Goal: Participate in discussion: Engage in conversation with other users on a specific topic

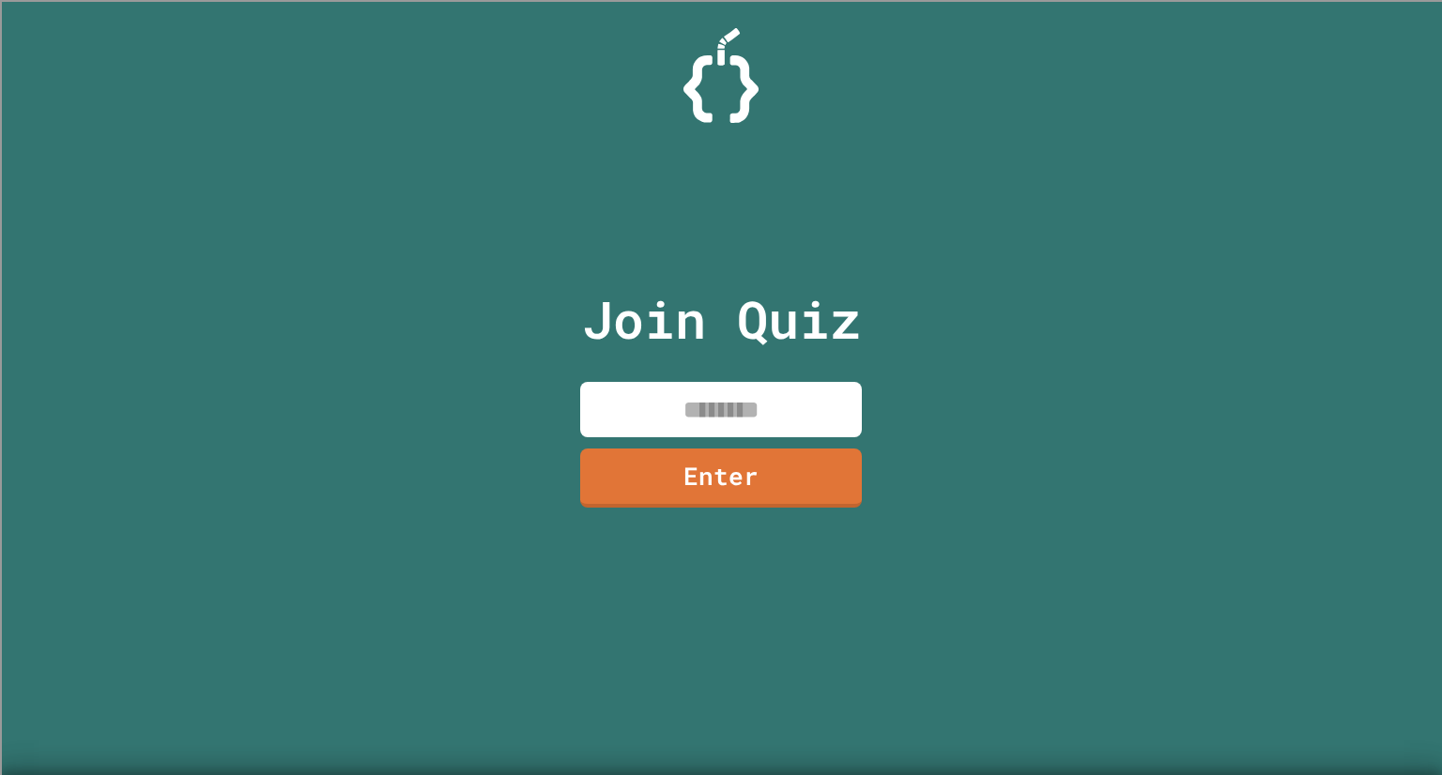
click at [813, 394] on input at bounding box center [721, 409] width 282 height 55
click at [818, 397] on input at bounding box center [721, 409] width 282 height 55
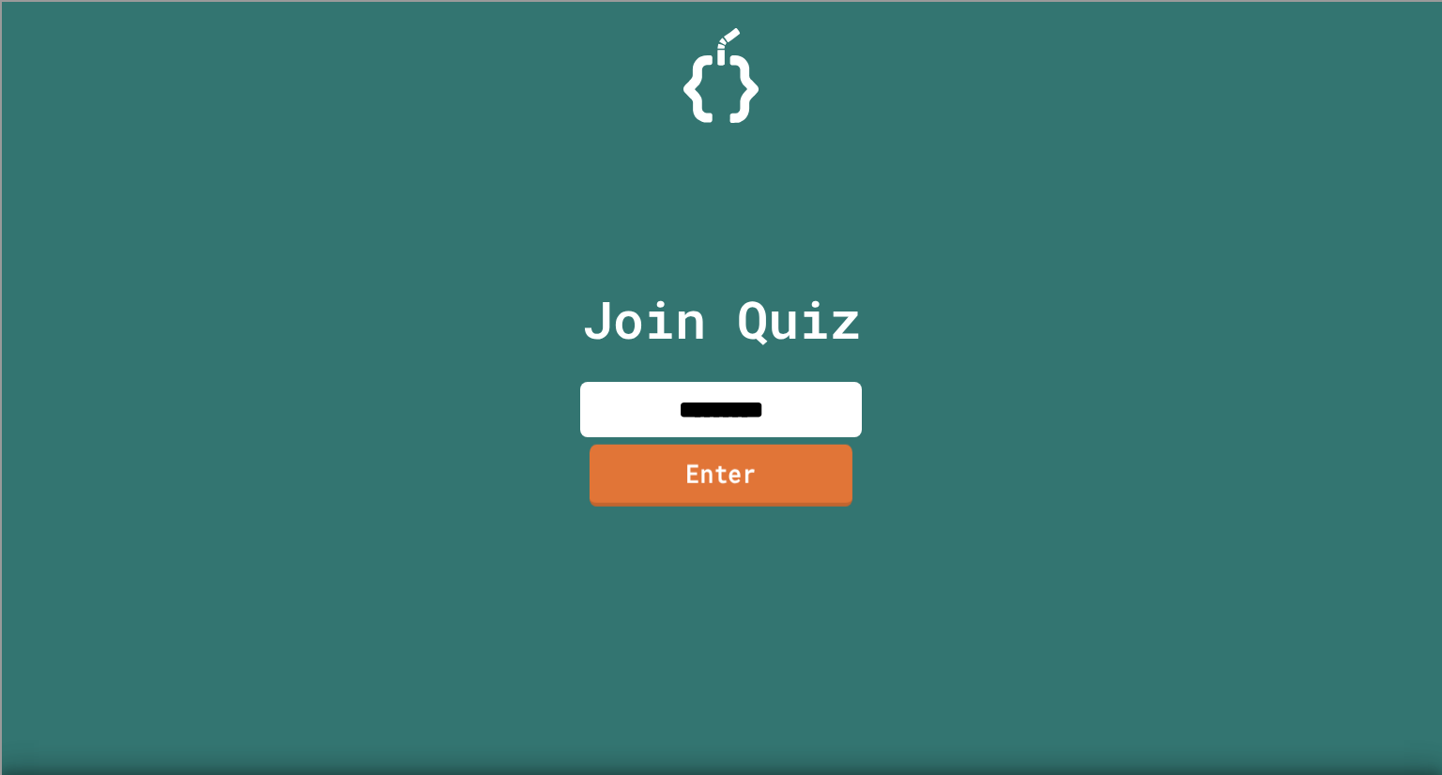
click at [778, 483] on link "Enter" at bounding box center [721, 476] width 263 height 62
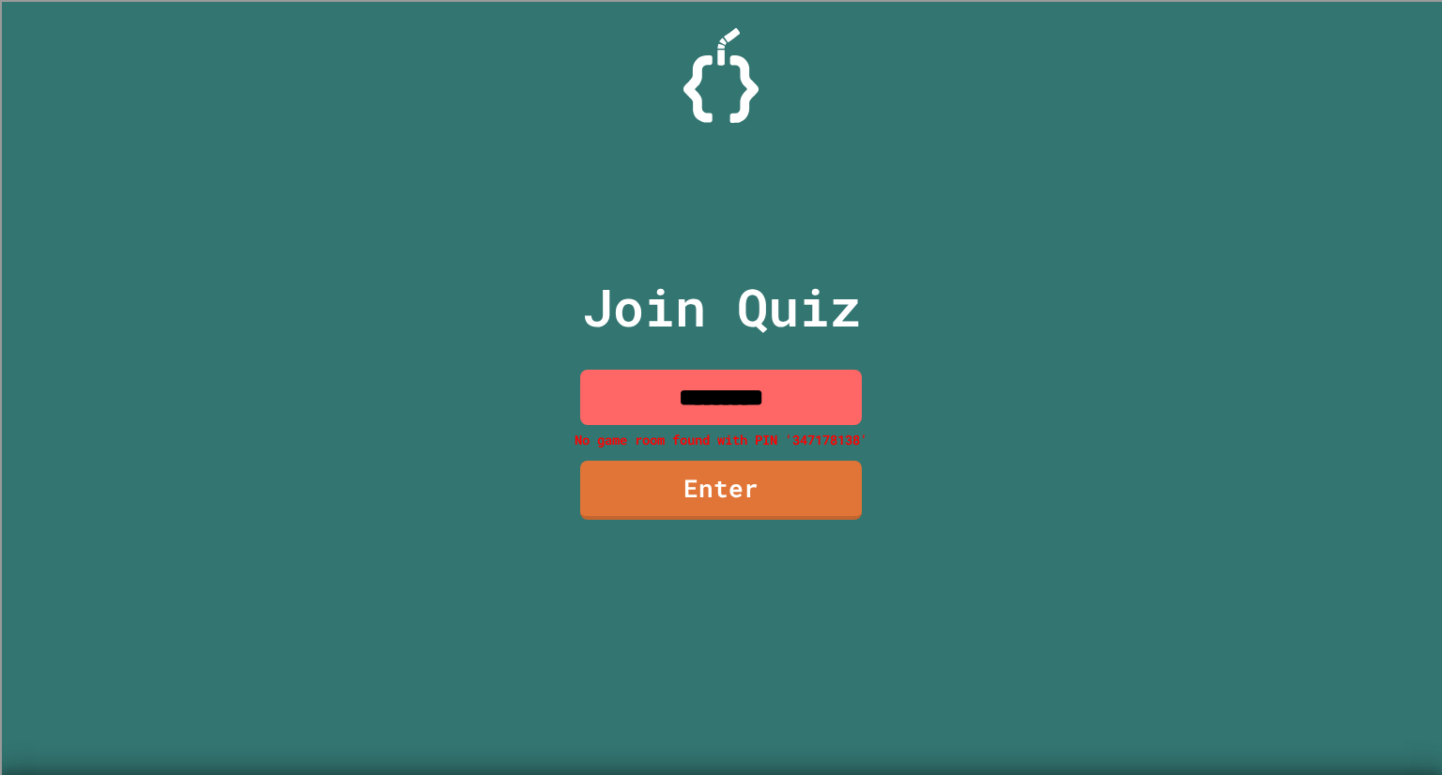
click at [829, 394] on input "*********" at bounding box center [721, 397] width 282 height 55
click at [780, 496] on link "Enter" at bounding box center [721, 489] width 278 height 62
click at [780, 496] on link "Enter" at bounding box center [720, 489] width 279 height 62
click at [856, 422] on input "*********" at bounding box center [721, 397] width 282 height 55
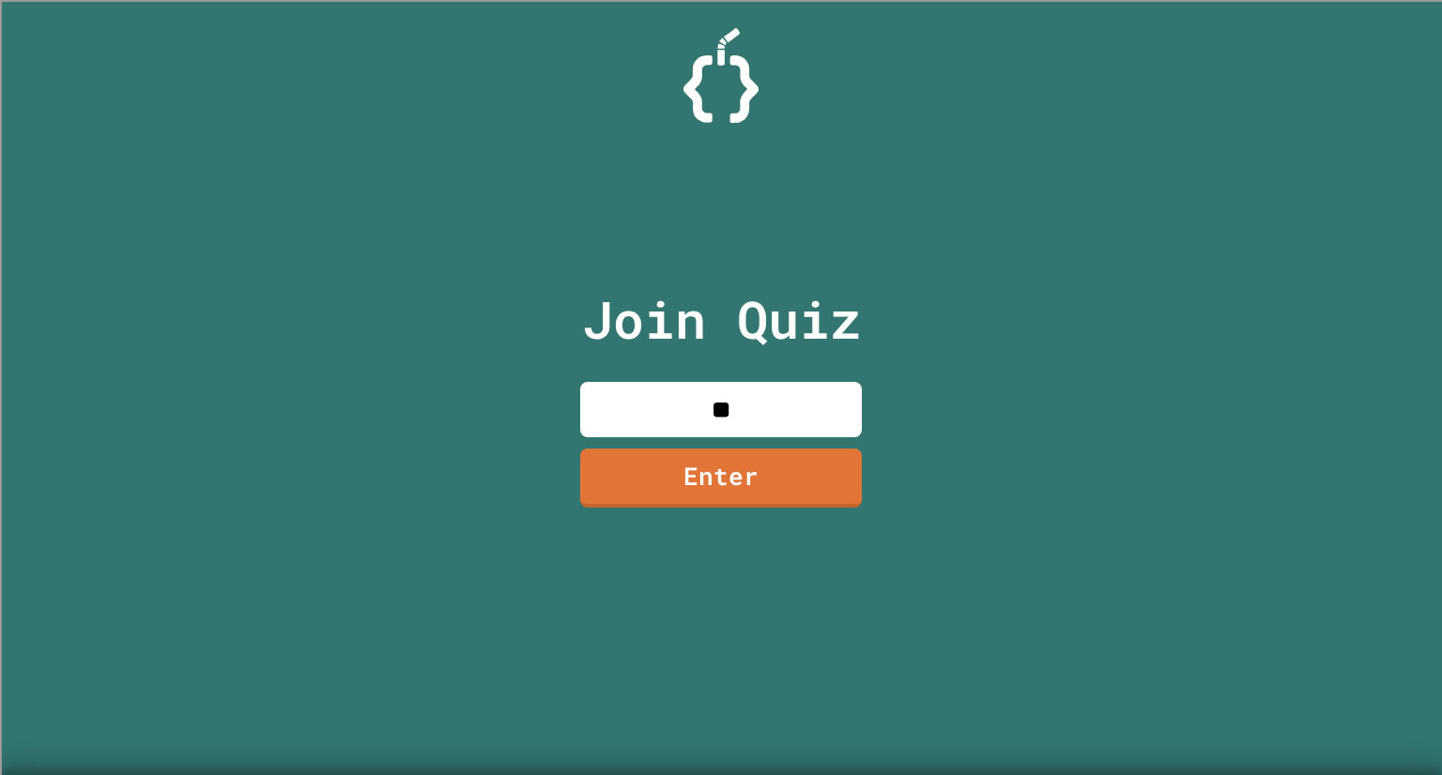
type input "*"
type input "********"
click at [695, 469] on link "Enter" at bounding box center [721, 477] width 284 height 62
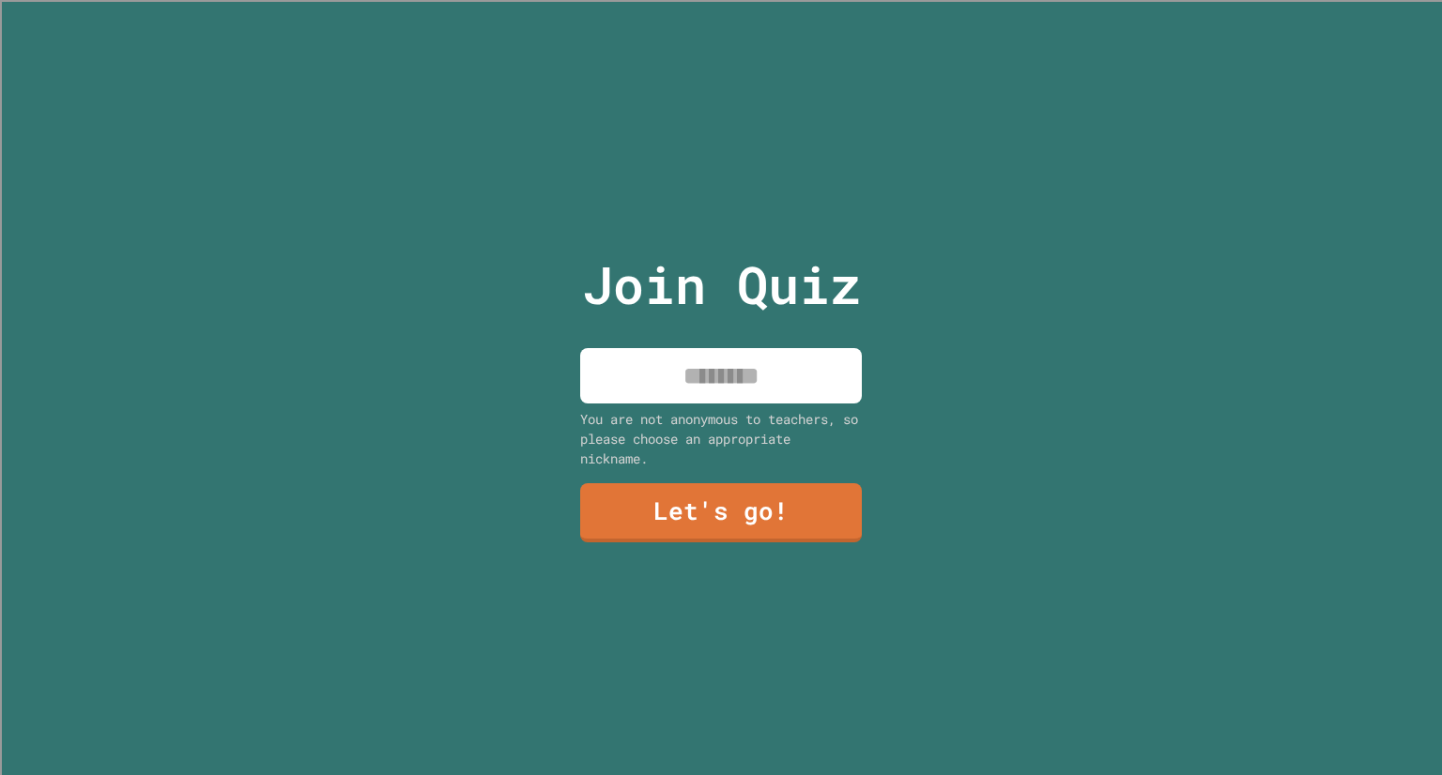
click at [724, 393] on input at bounding box center [721, 375] width 282 height 55
type input "*****"
click at [713, 470] on div "Join Quiz ***** You are not anonymous to teachers, so please choose an appropri…" at bounding box center [721, 387] width 316 height 775
click at [724, 488] on link "Let's go!" at bounding box center [721, 511] width 265 height 62
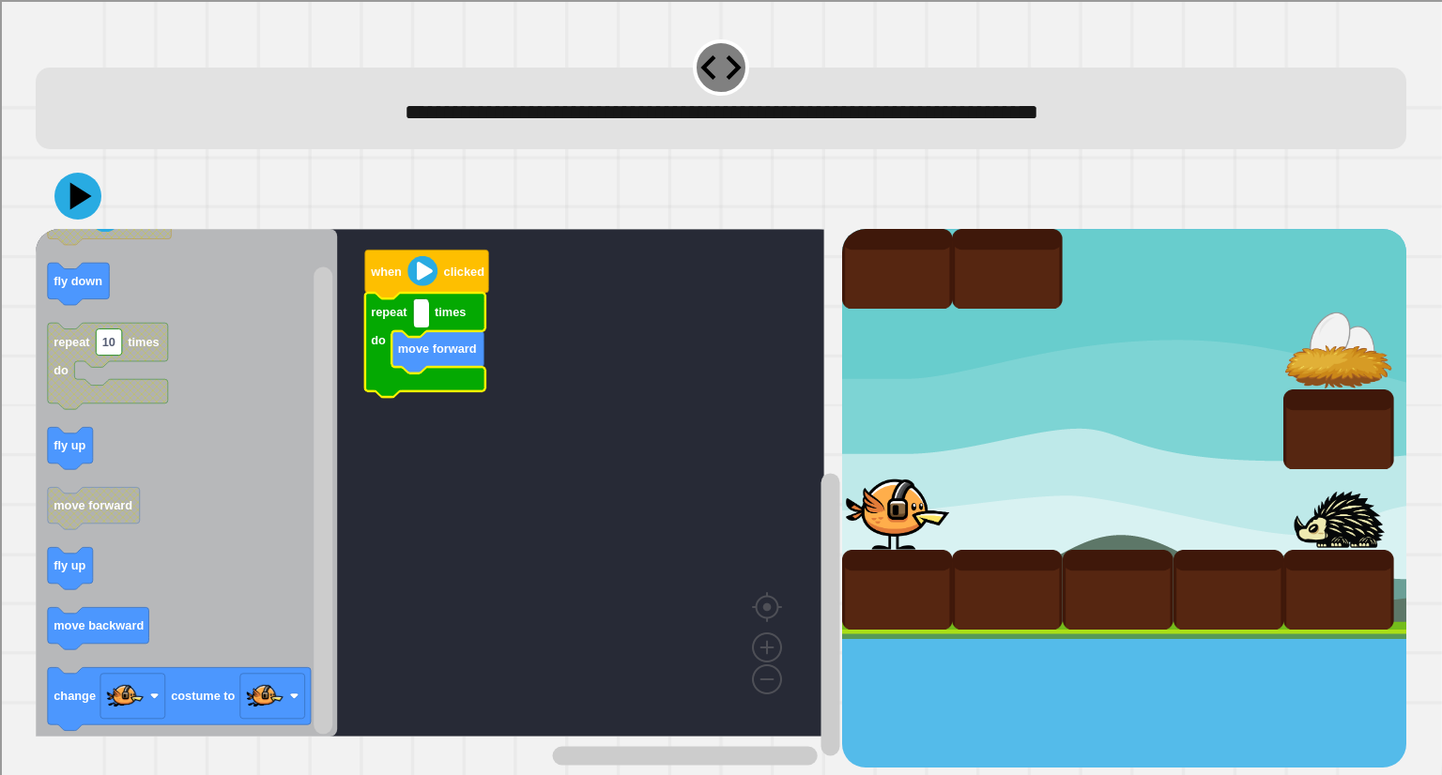
type input "*"
click at [454, 549] on rect "Blockly Workspace" at bounding box center [430, 483] width 789 height 508
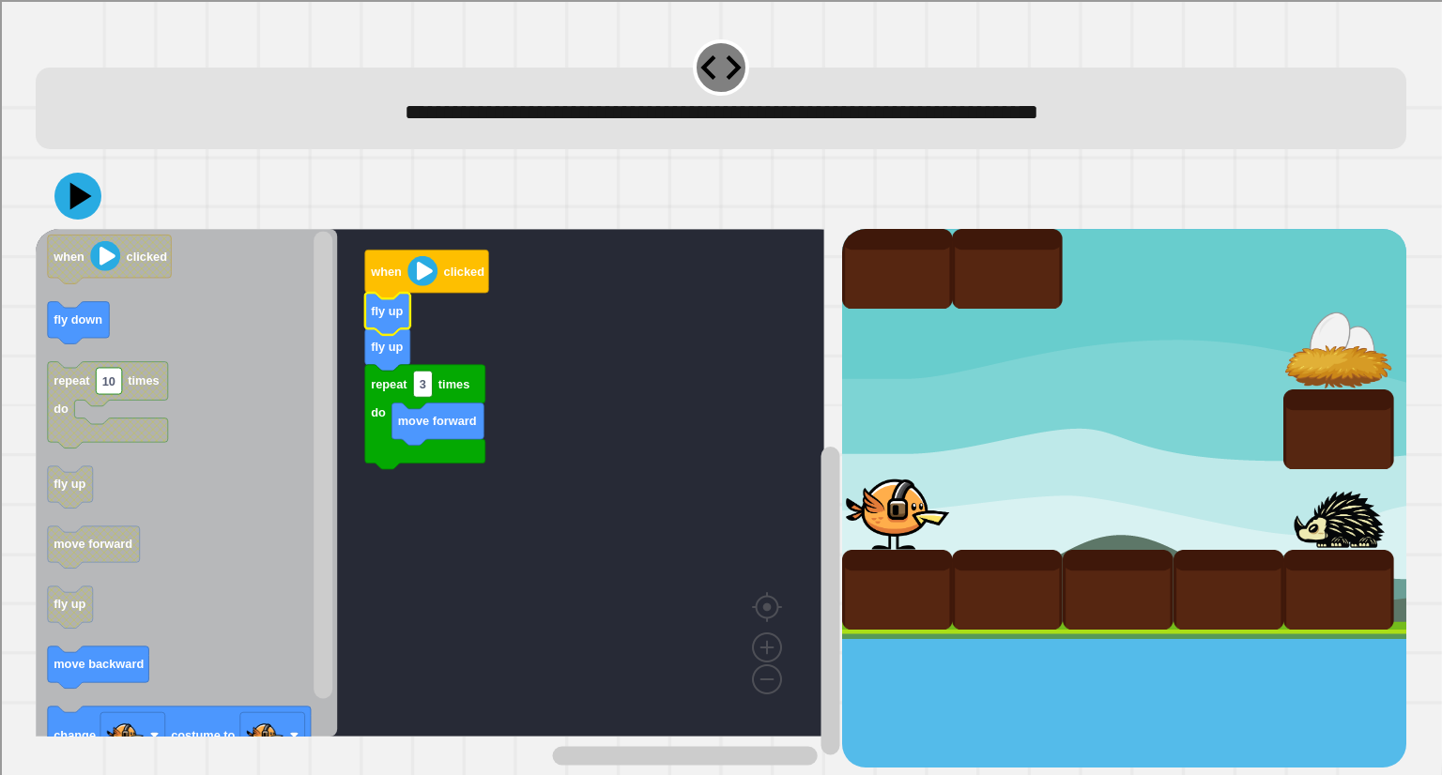
click at [531, 465] on rect "Blockly Workspace" at bounding box center [430, 483] width 789 height 508
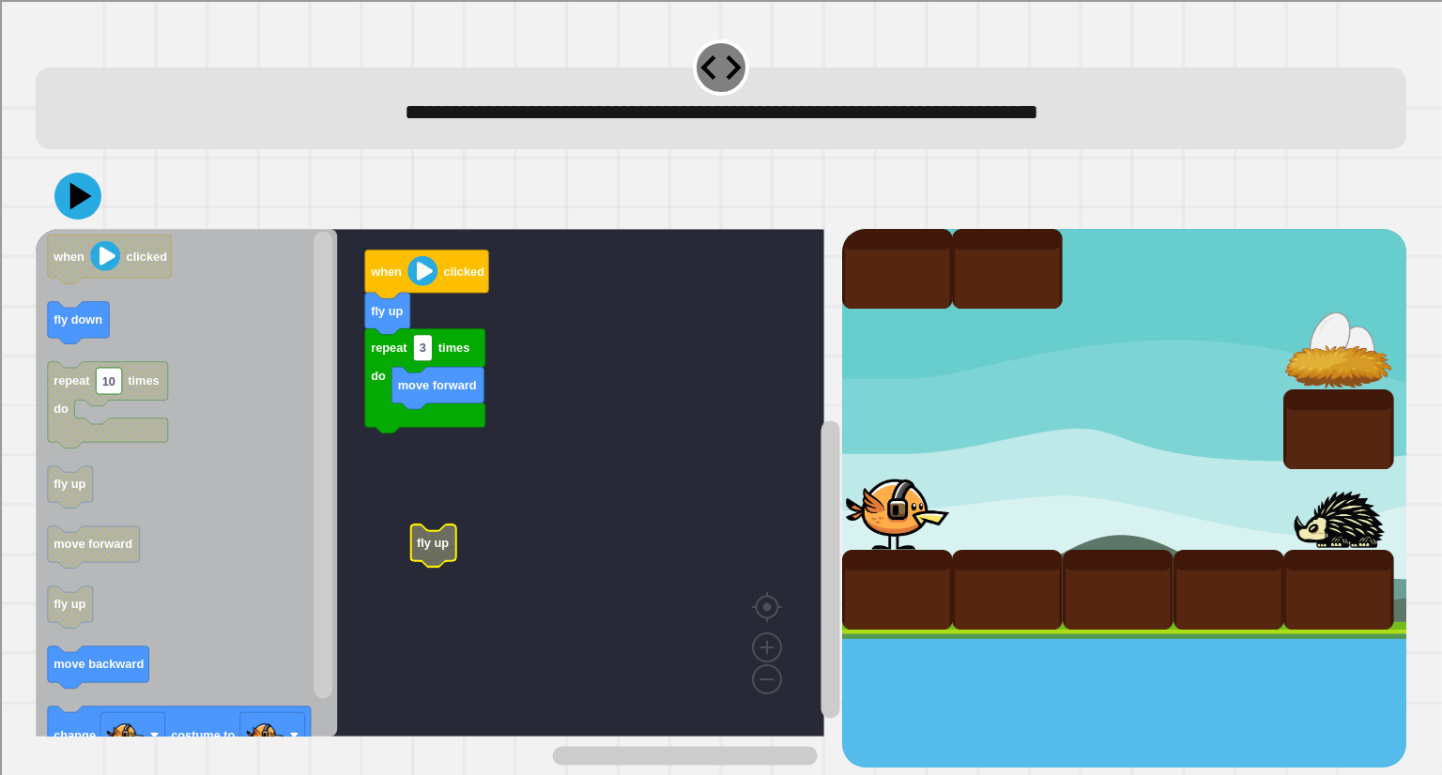
click at [80, 195] on icon at bounding box center [81, 195] width 22 height 27
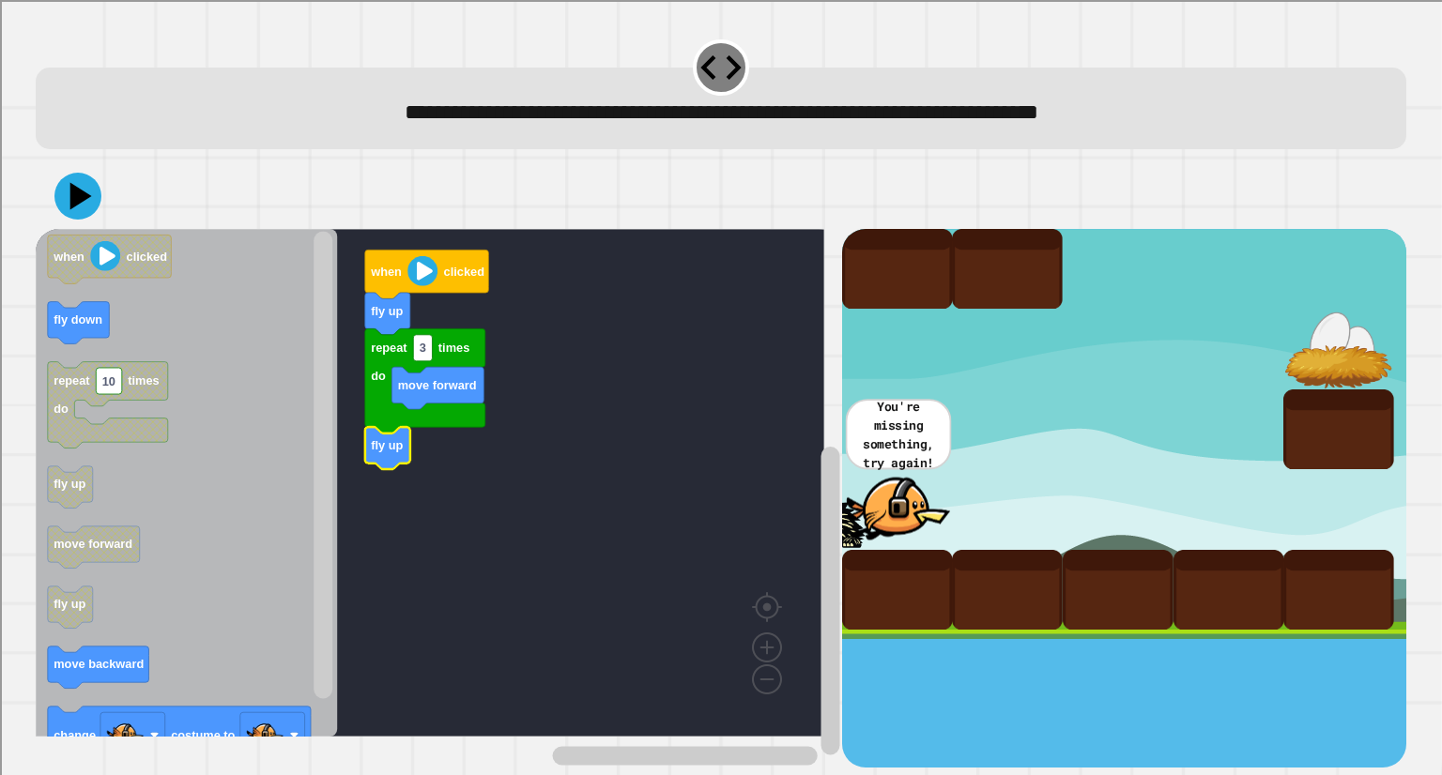
click at [90, 207] on icon at bounding box center [77, 196] width 47 height 47
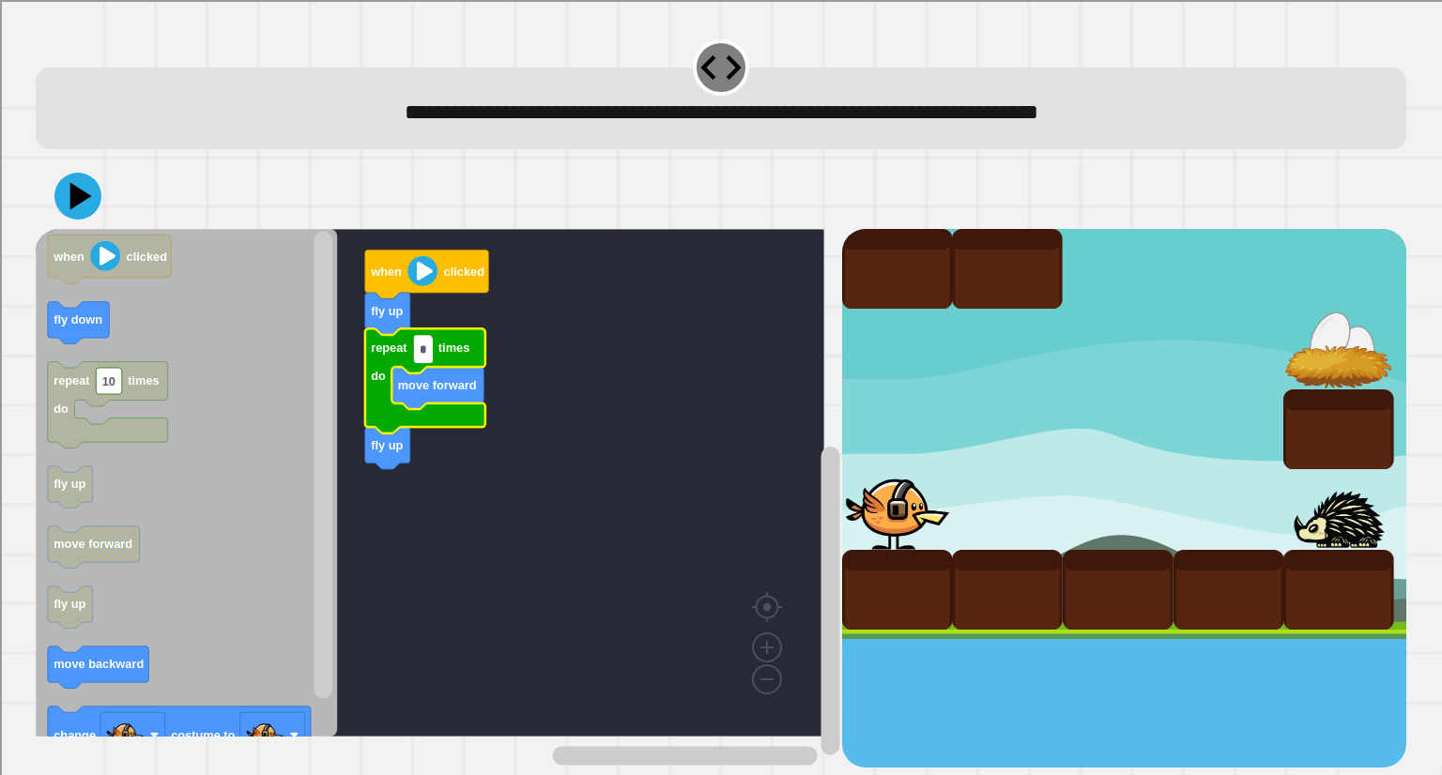
type input "*"
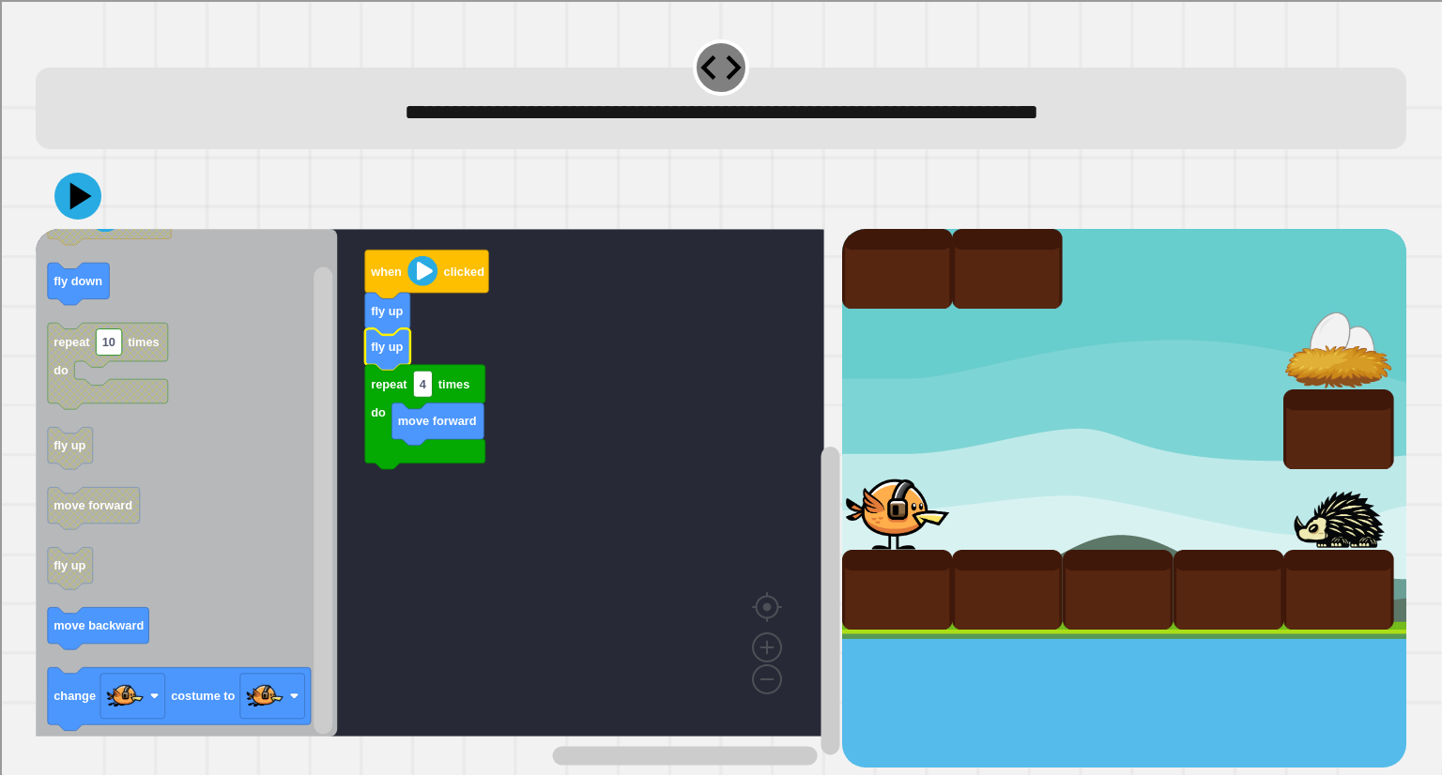
click at [75, 197] on icon at bounding box center [81, 195] width 22 height 27
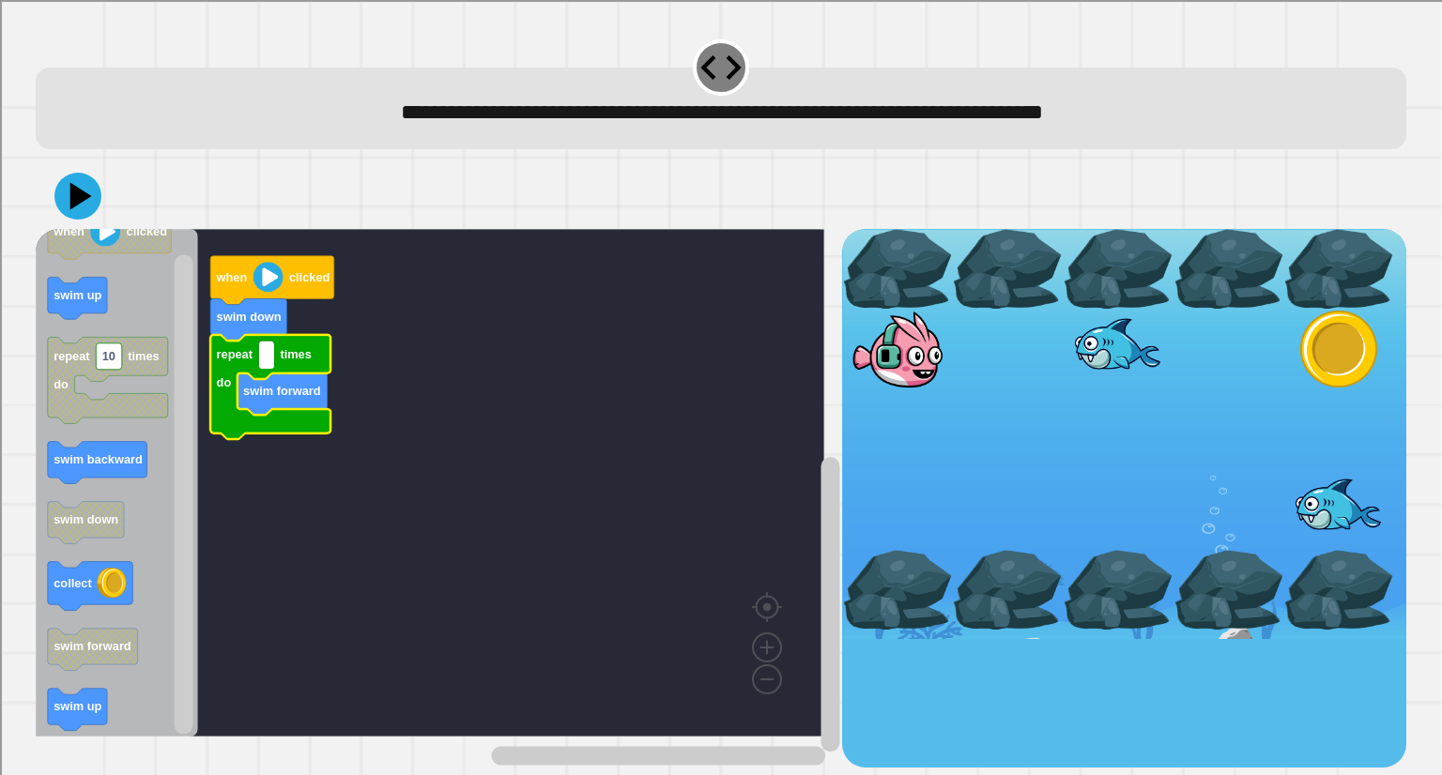
type input "*"
click at [259, 582] on rect "Blockly Workspace" at bounding box center [430, 483] width 789 height 508
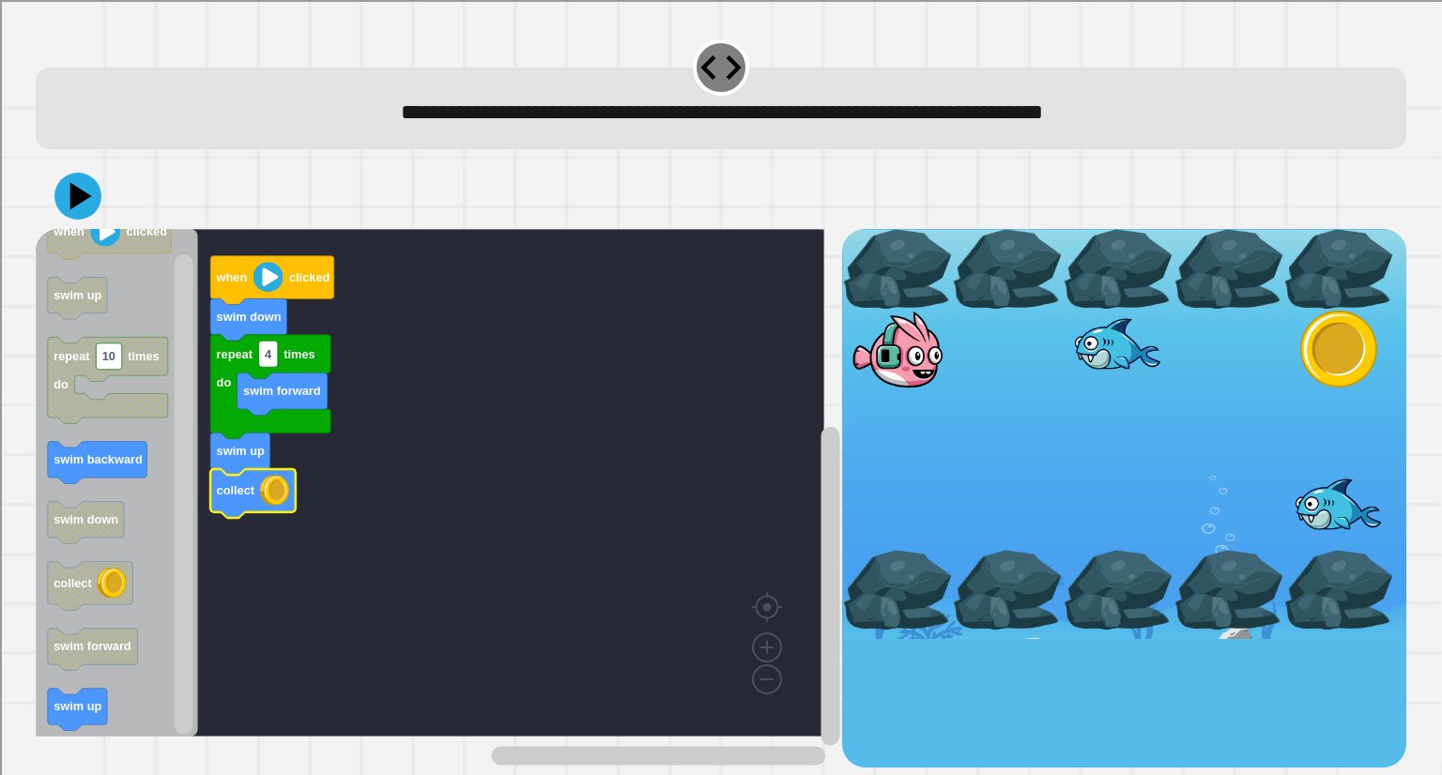
click at [83, 213] on icon at bounding box center [77, 196] width 47 height 47
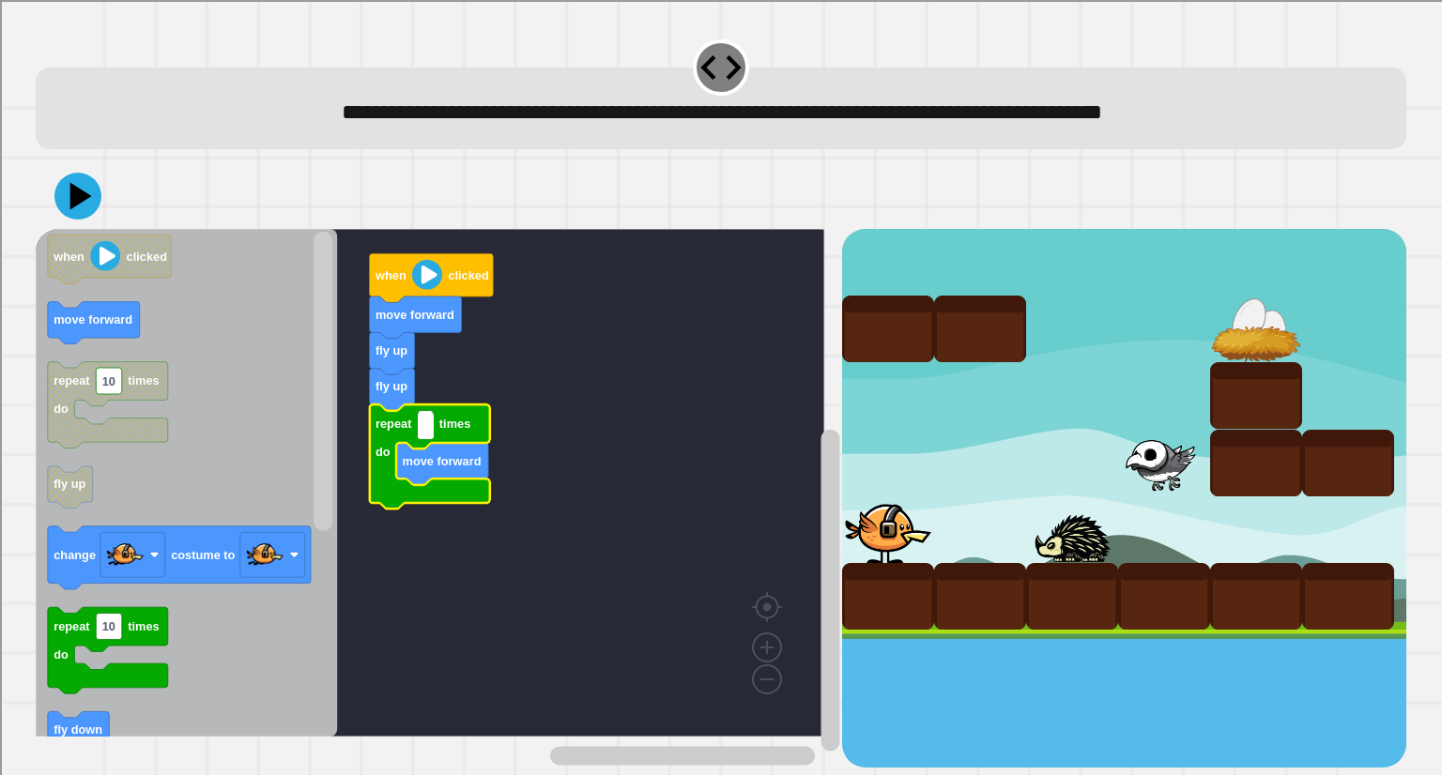
type input "*"
click at [246, 488] on icon "Blockly Workspace" at bounding box center [186, 483] width 301 height 508
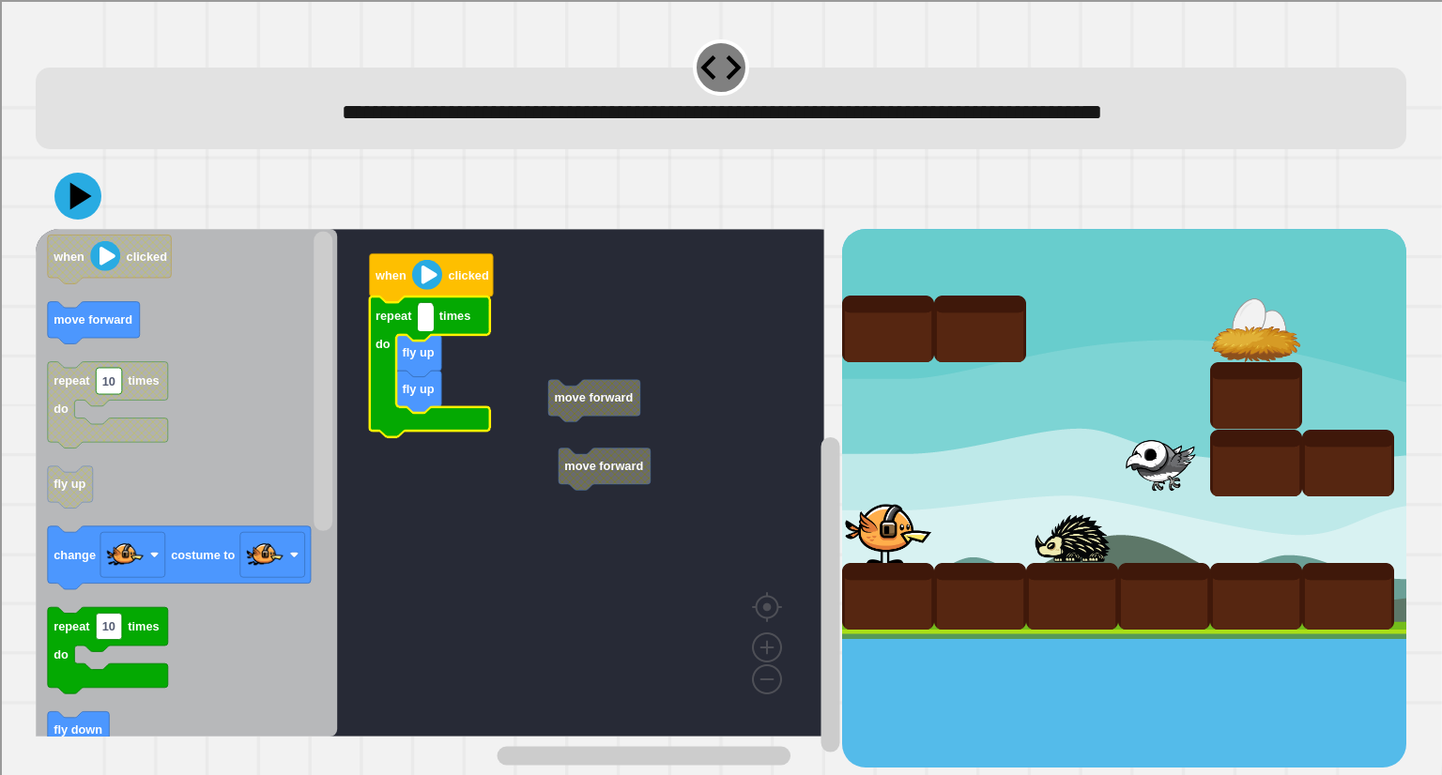
type input "*"
click at [435, 548] on rect "Blockly Workspace" at bounding box center [430, 483] width 789 height 508
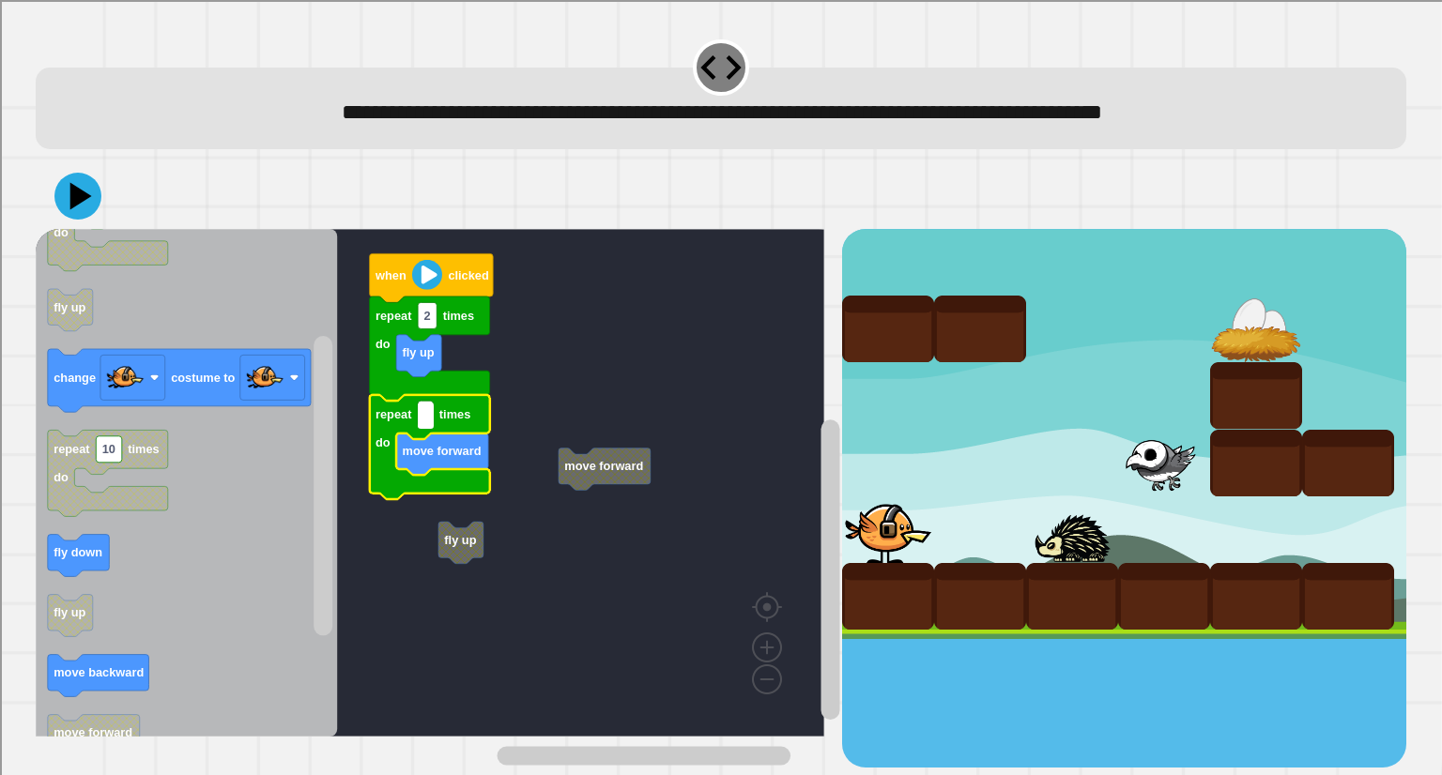
type input "*"
click at [543, 652] on rect "Blockly Workspace" at bounding box center [430, 483] width 789 height 508
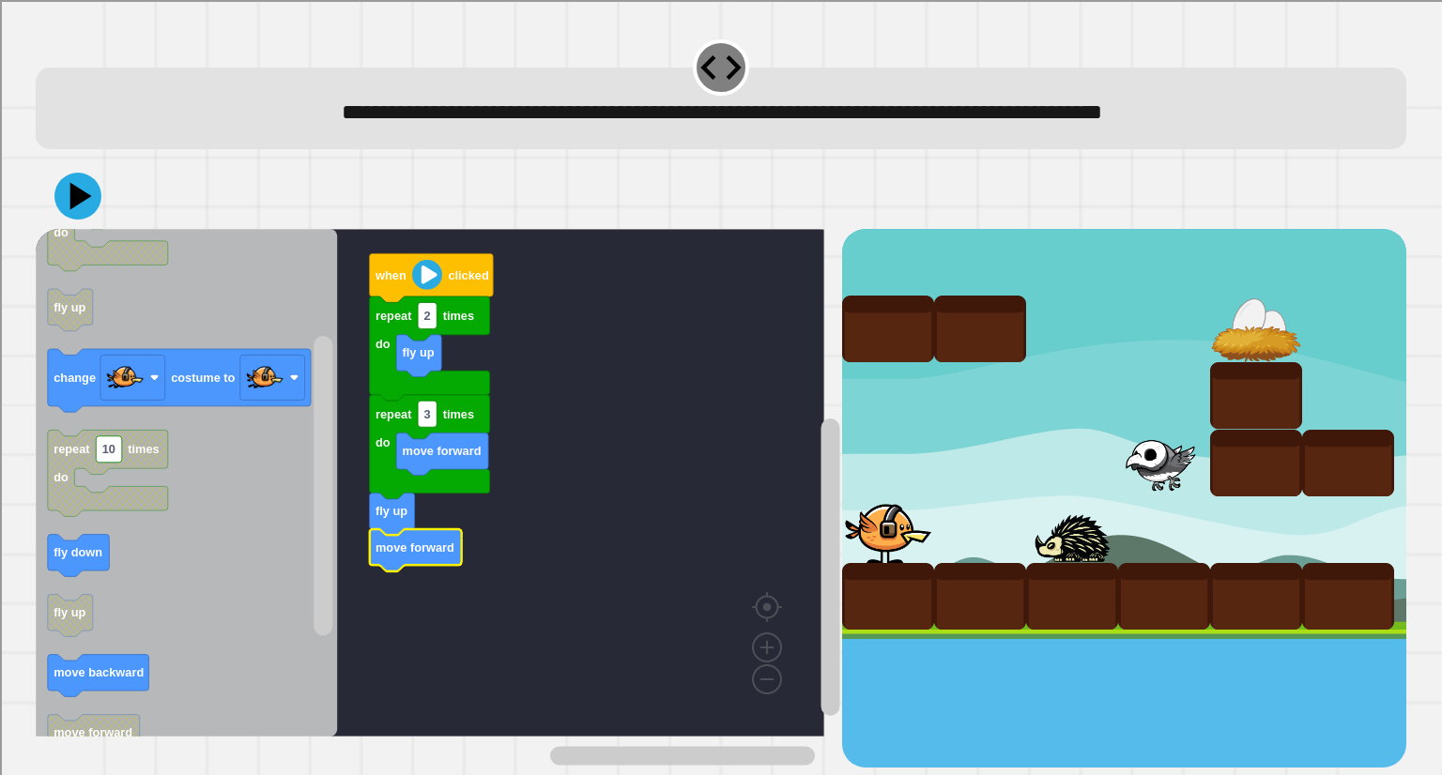
click at [74, 184] on icon at bounding box center [77, 196] width 47 height 47
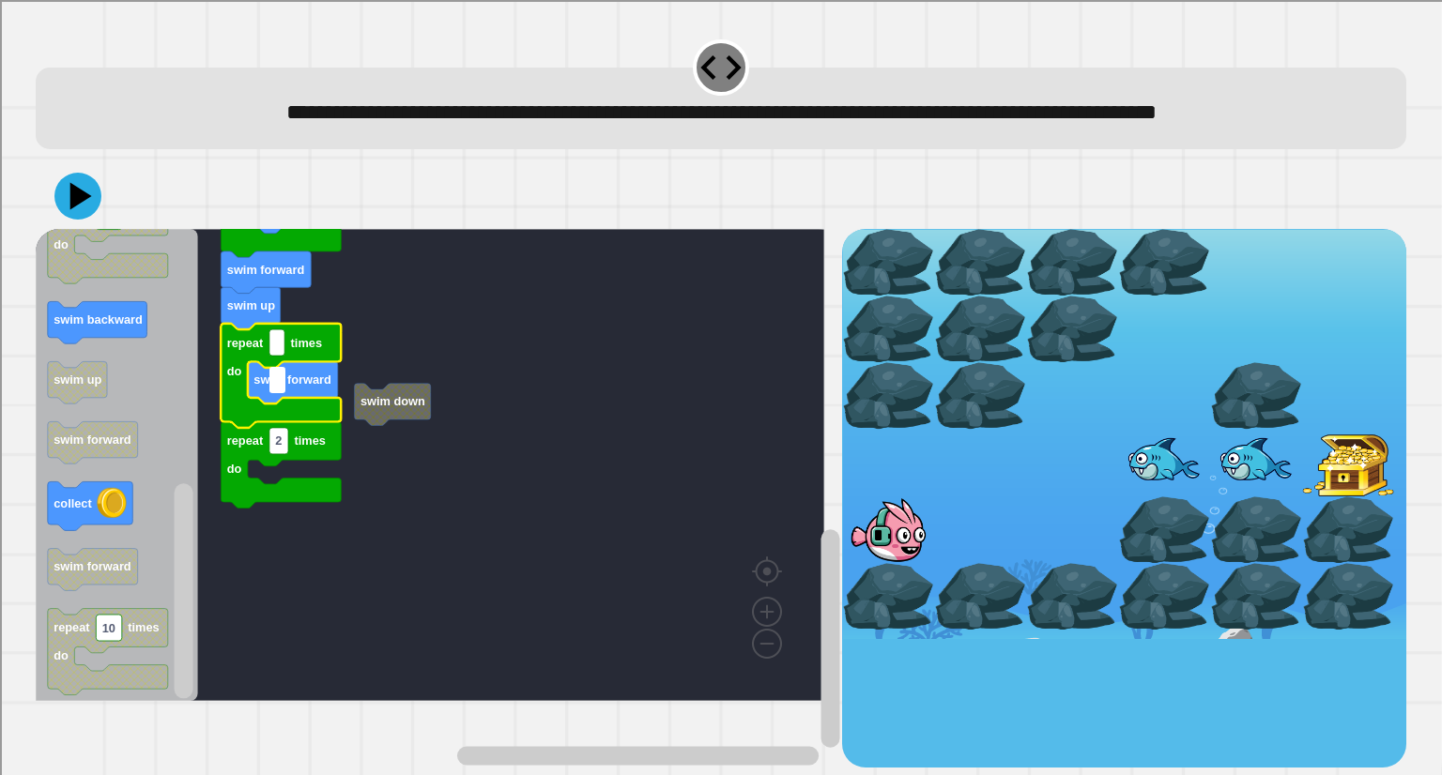
type input "*"
click at [432, 626] on rect "Blockly Workspace" at bounding box center [430, 465] width 789 height 472
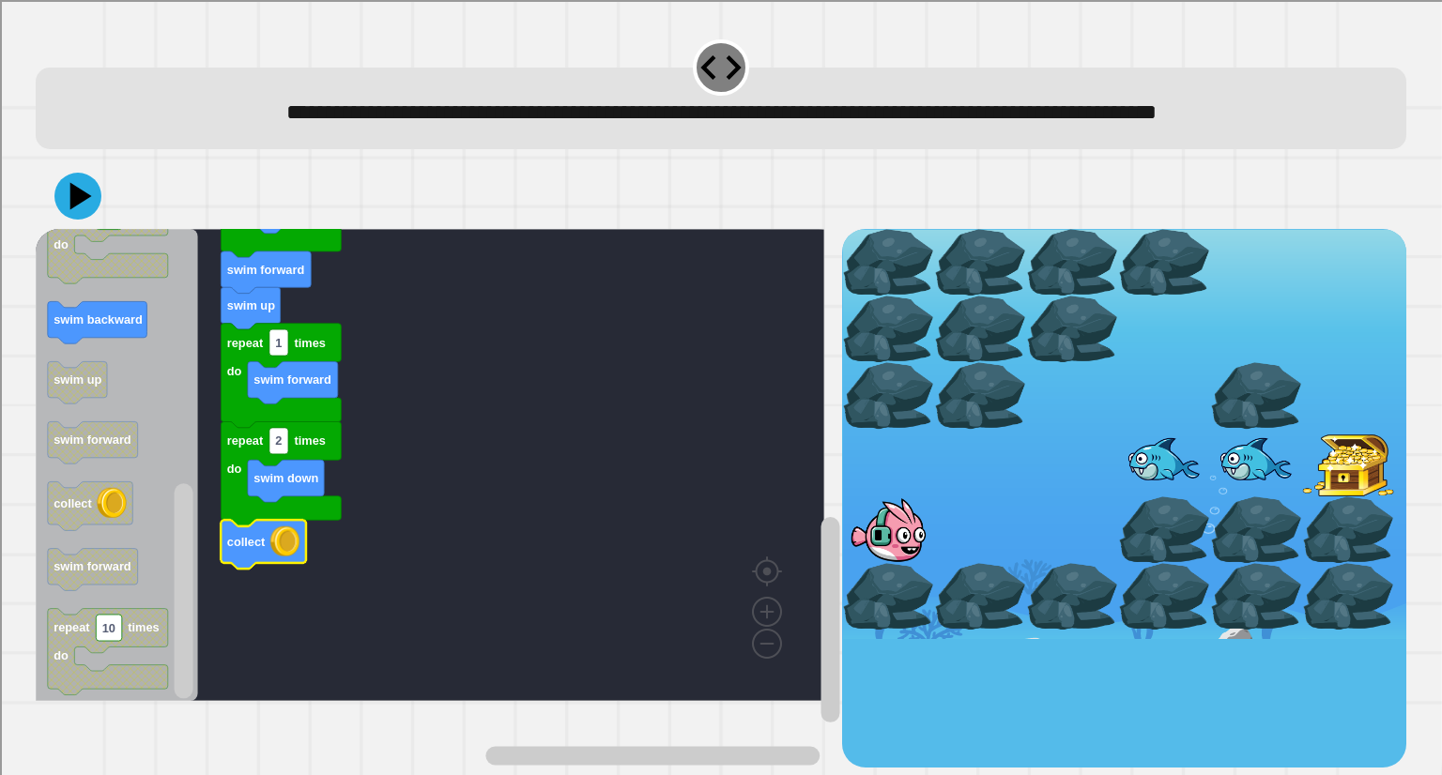
click at [84, 209] on icon at bounding box center [81, 195] width 22 height 27
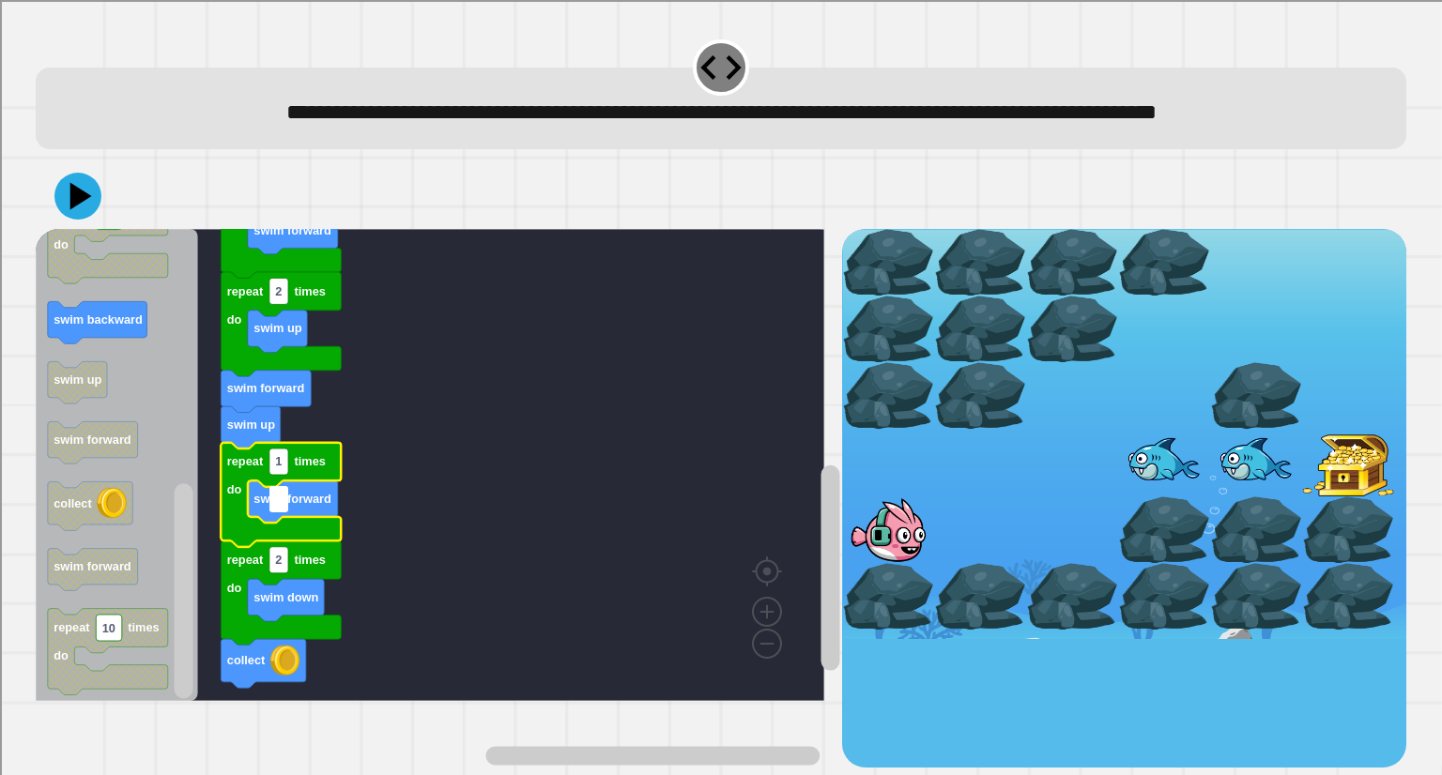
type input "*"
click at [434, 616] on rect "Blockly Workspace" at bounding box center [430, 465] width 789 height 472
click at [80, 220] on icon at bounding box center [77, 196] width 47 height 47
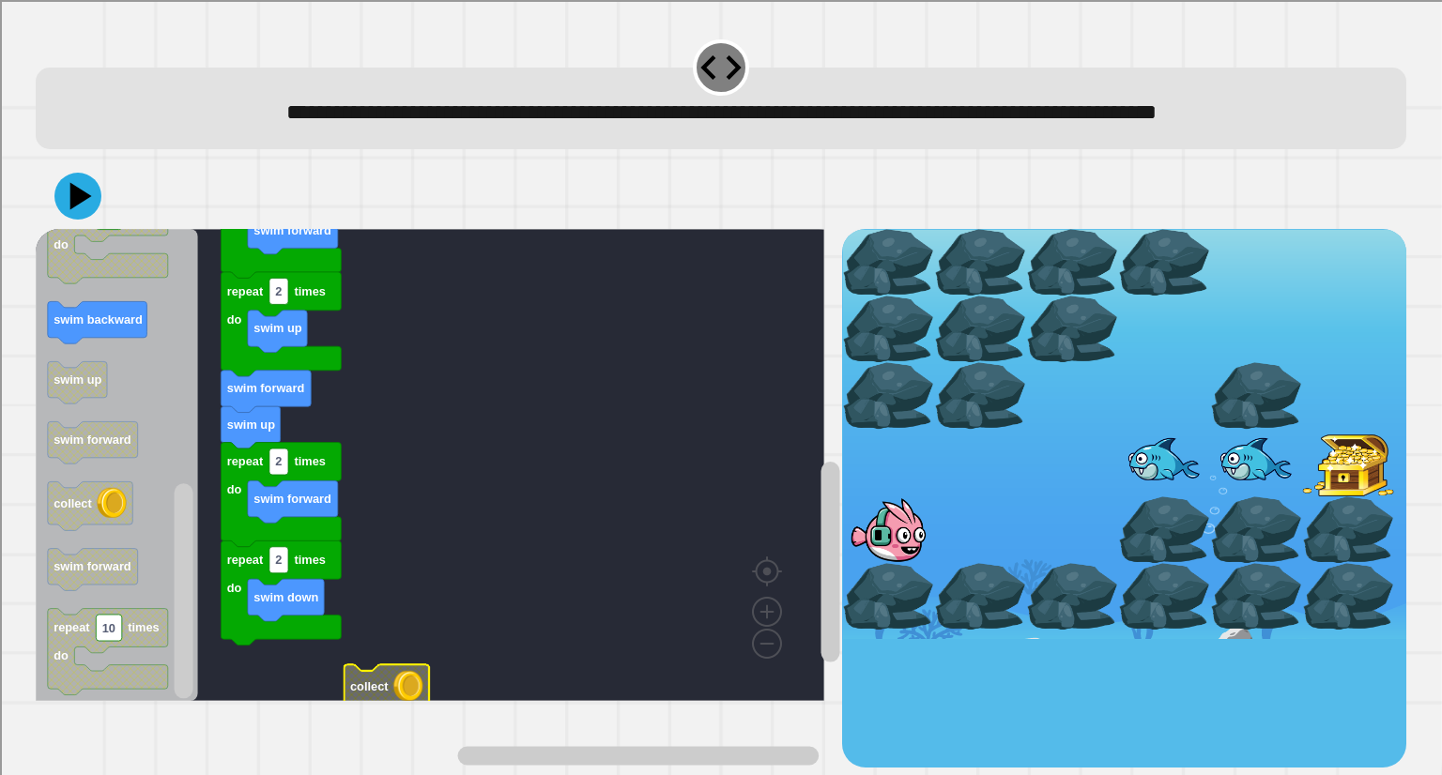
click at [80, 220] on icon at bounding box center [77, 196] width 47 height 47
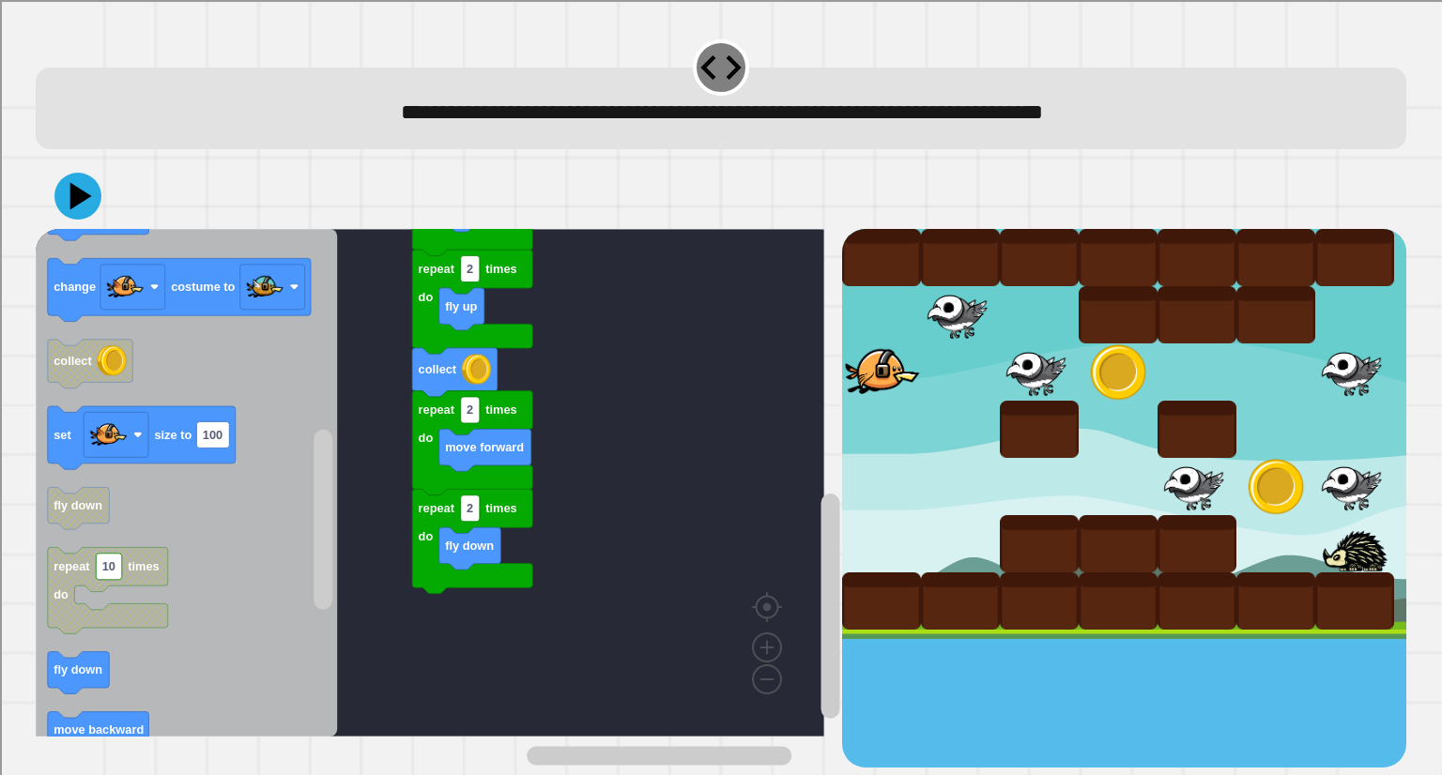
click at [84, 198] on icon at bounding box center [81, 195] width 22 height 27
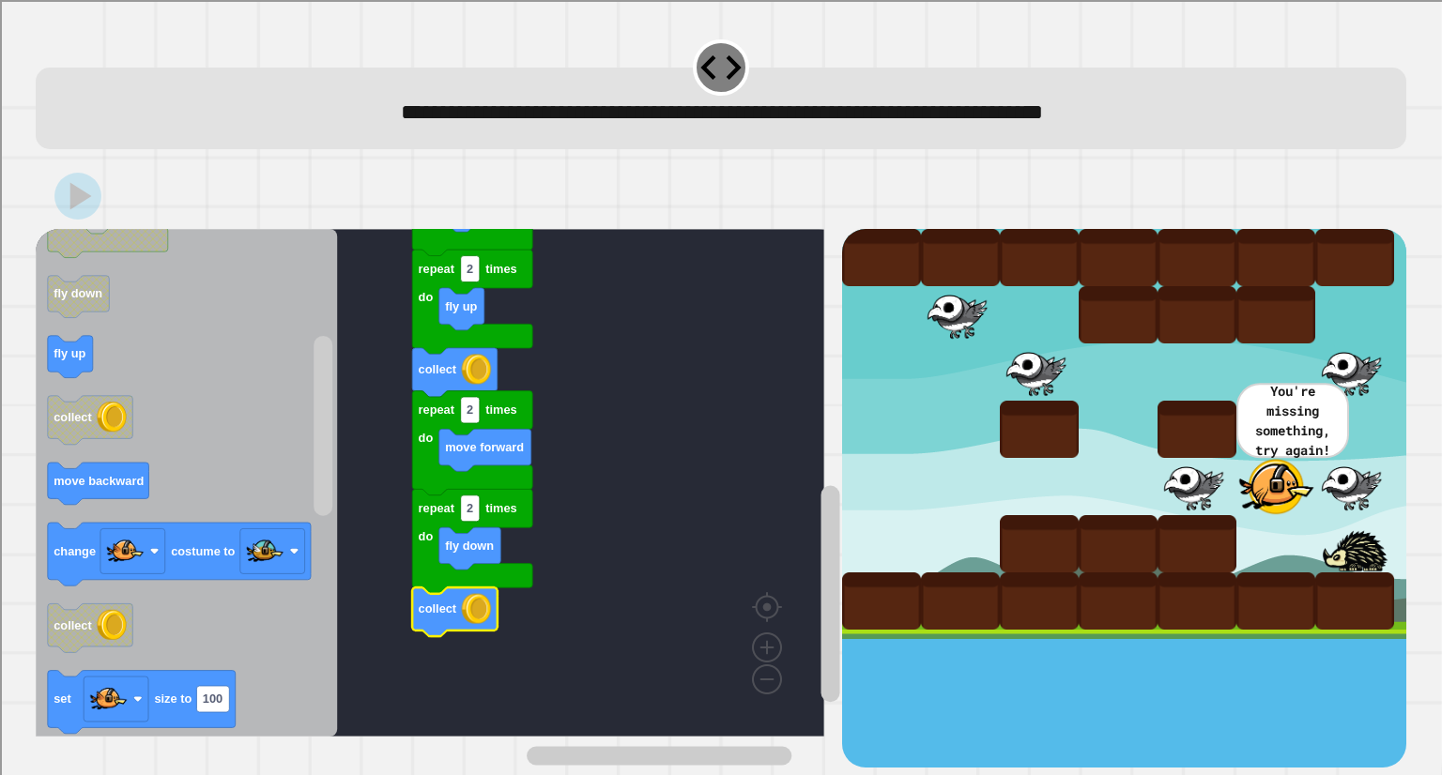
click at [84, 206] on icon at bounding box center [77, 196] width 47 height 47
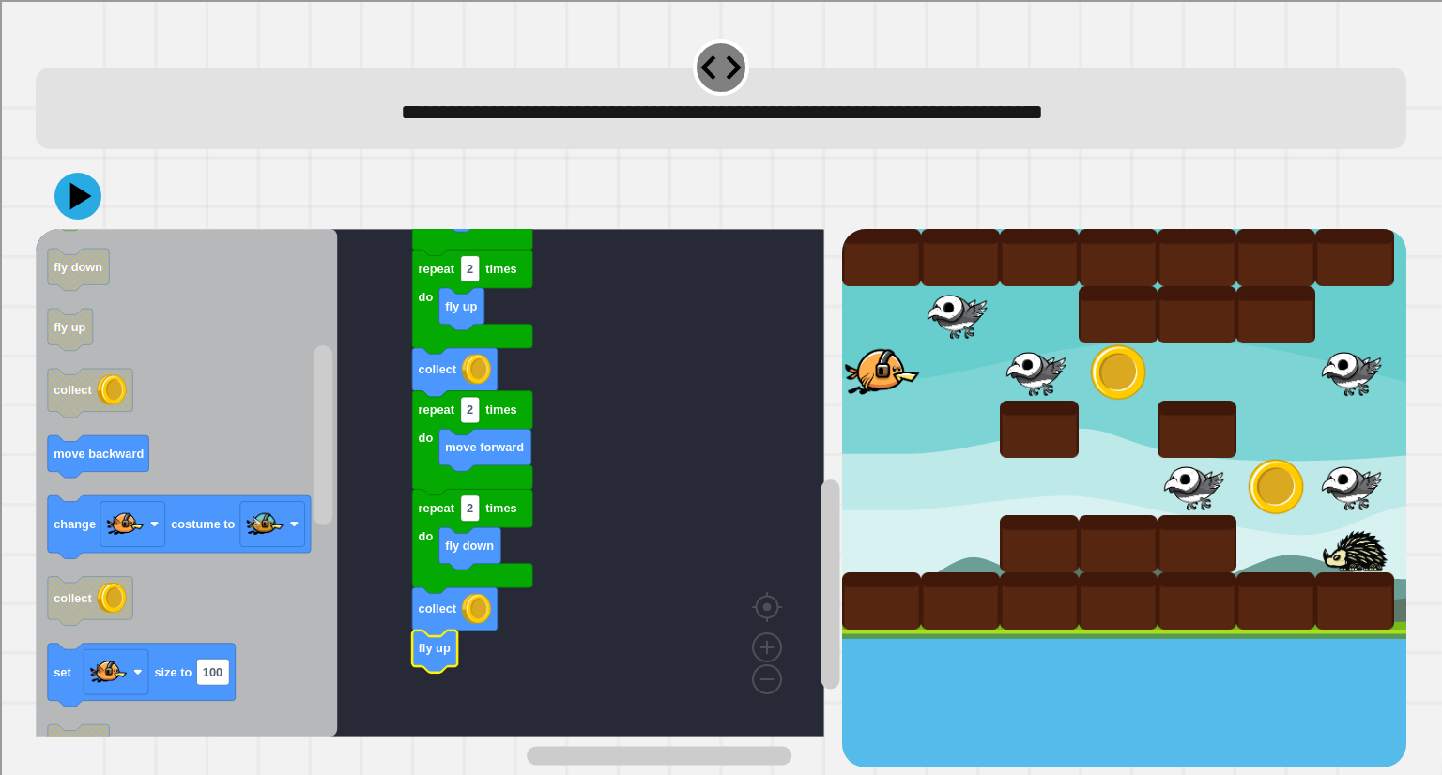
click at [85, 199] on icon at bounding box center [81, 195] width 22 height 27
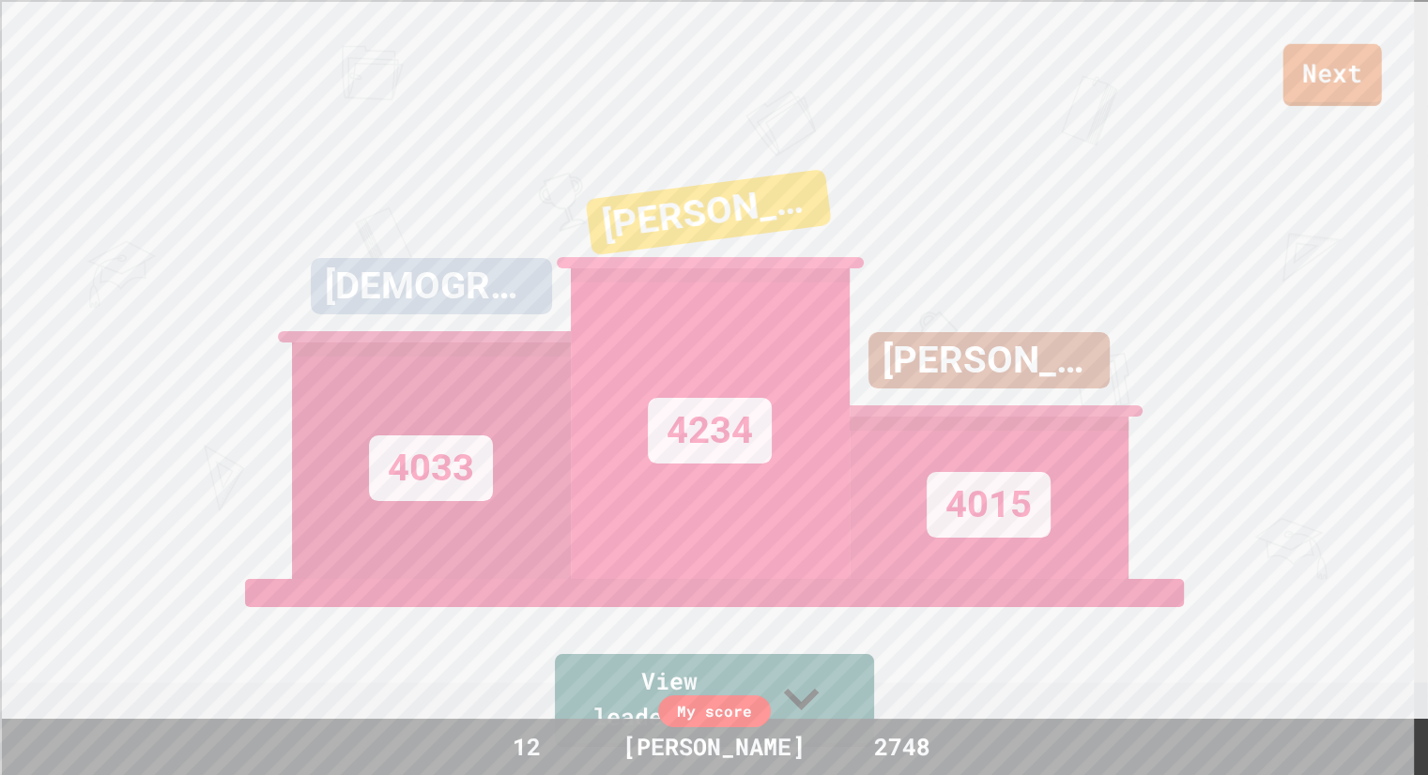
click at [1333, 97] on link "Next" at bounding box center [1332, 75] width 99 height 62
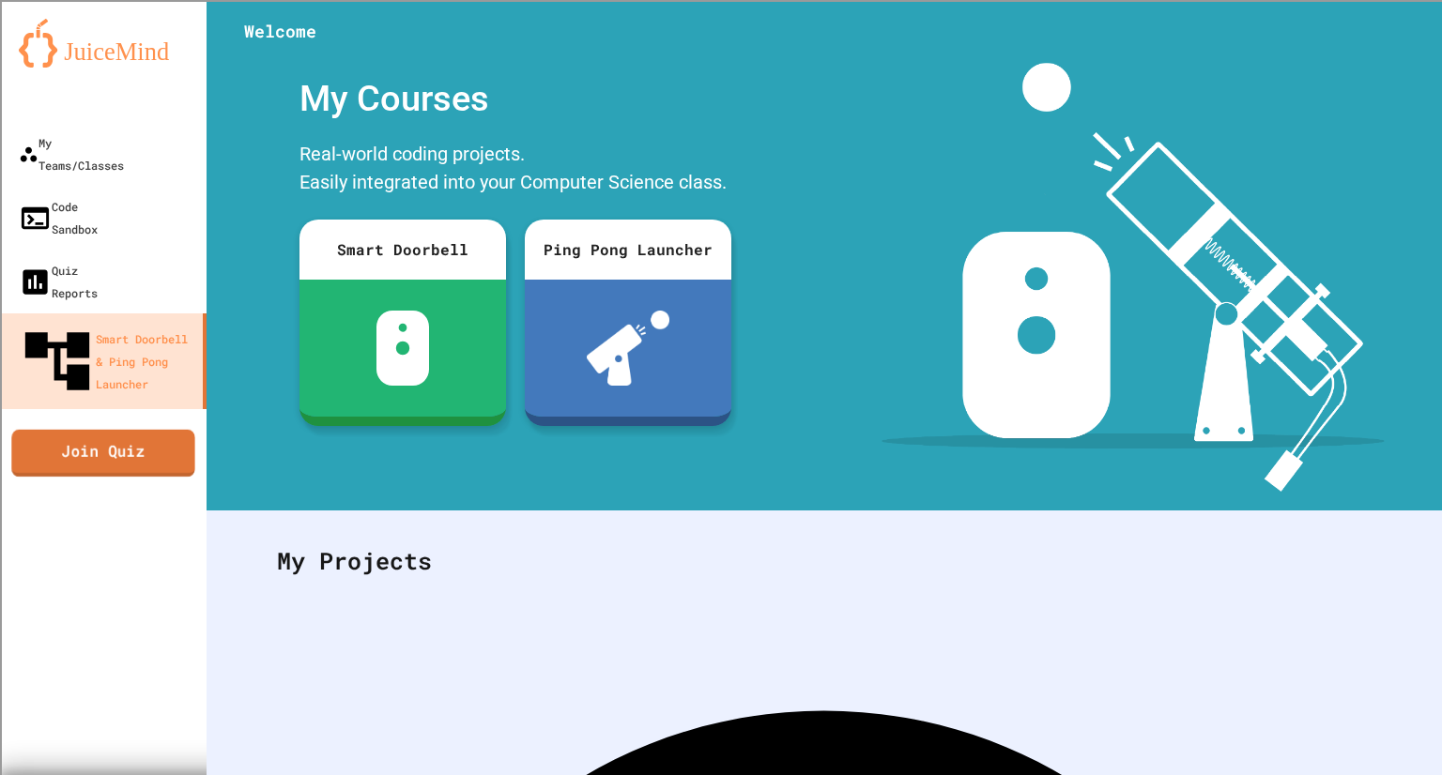
click at [149, 429] on link "Join Quiz" at bounding box center [102, 452] width 183 height 47
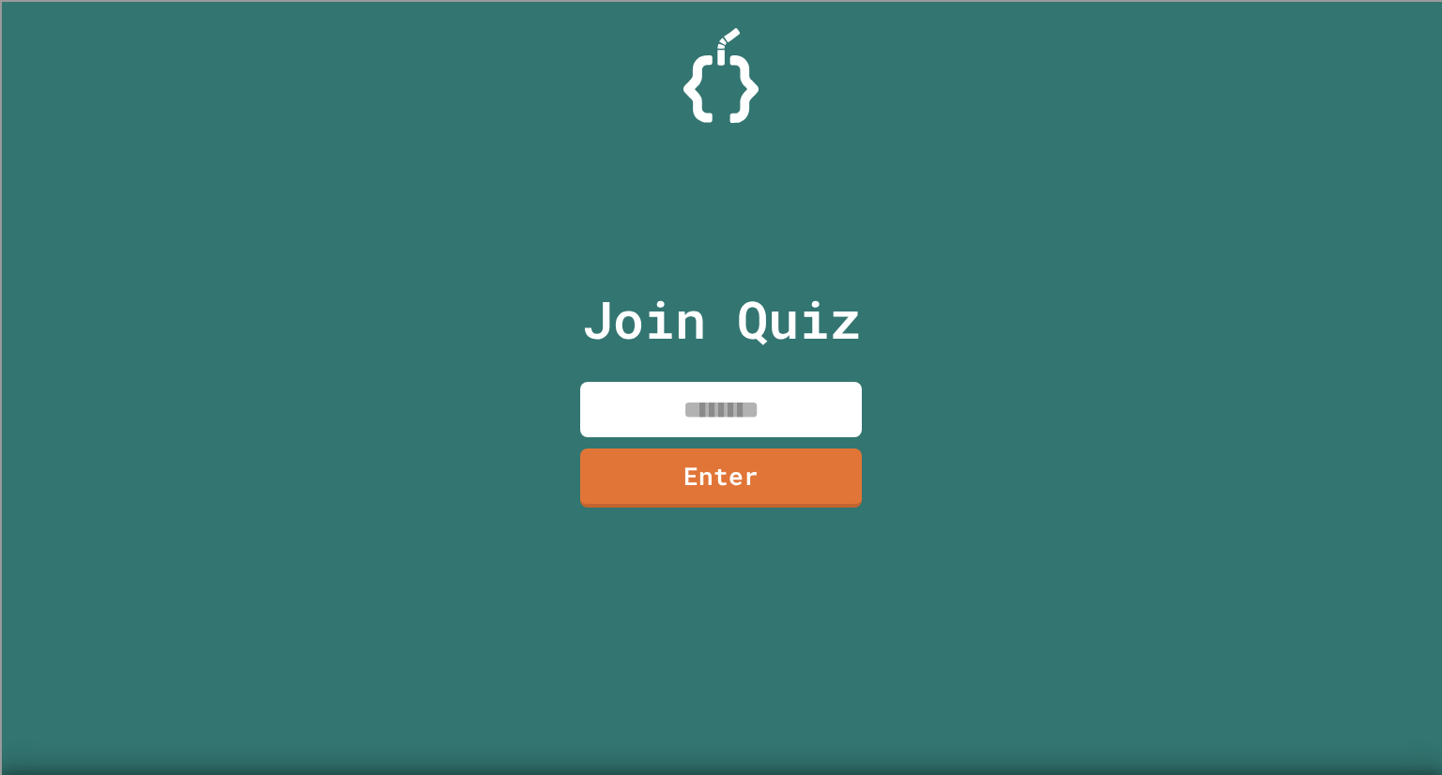
click at [654, 415] on input at bounding box center [721, 409] width 282 height 55
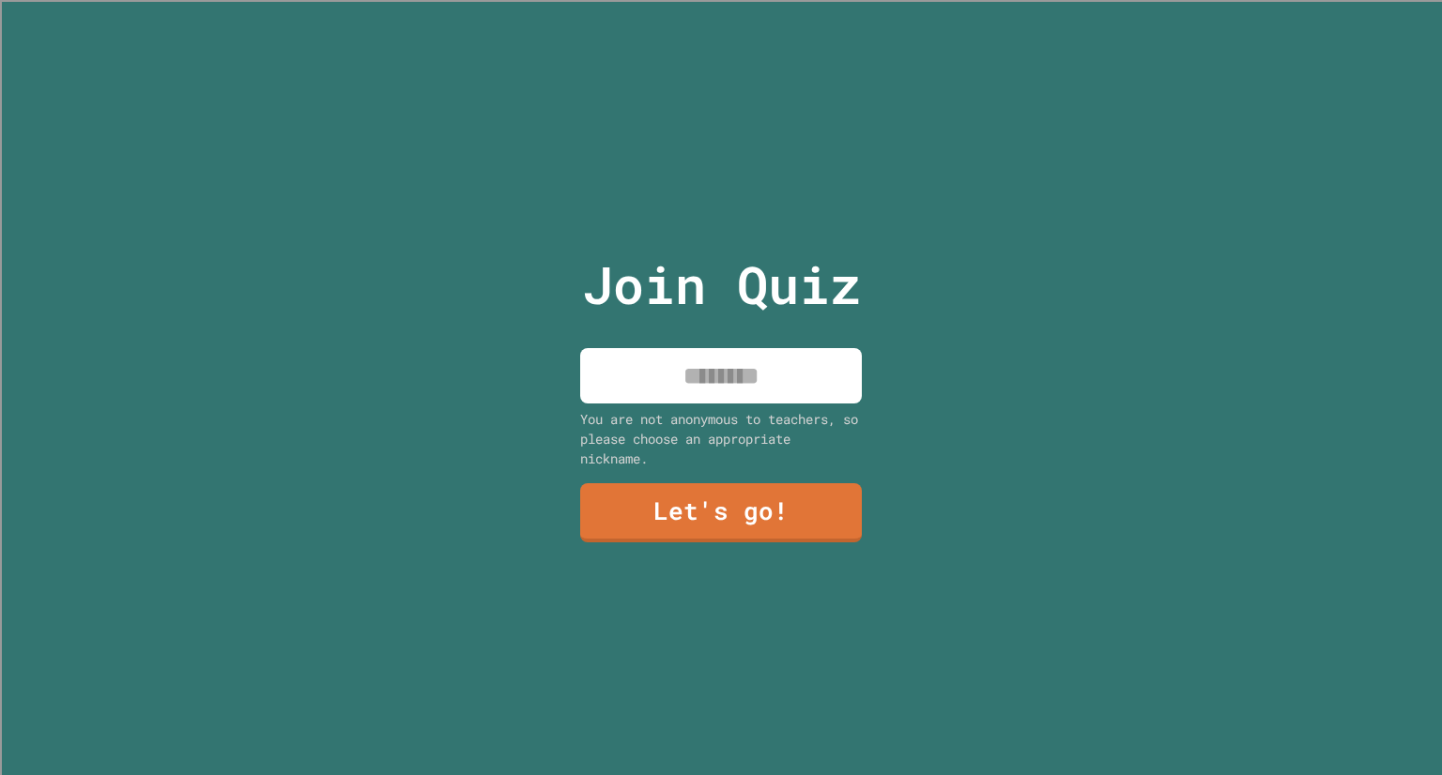
click at [706, 392] on input at bounding box center [721, 375] width 282 height 55
type input "*****"
click at [748, 510] on link "Let's go!" at bounding box center [720, 511] width 277 height 62
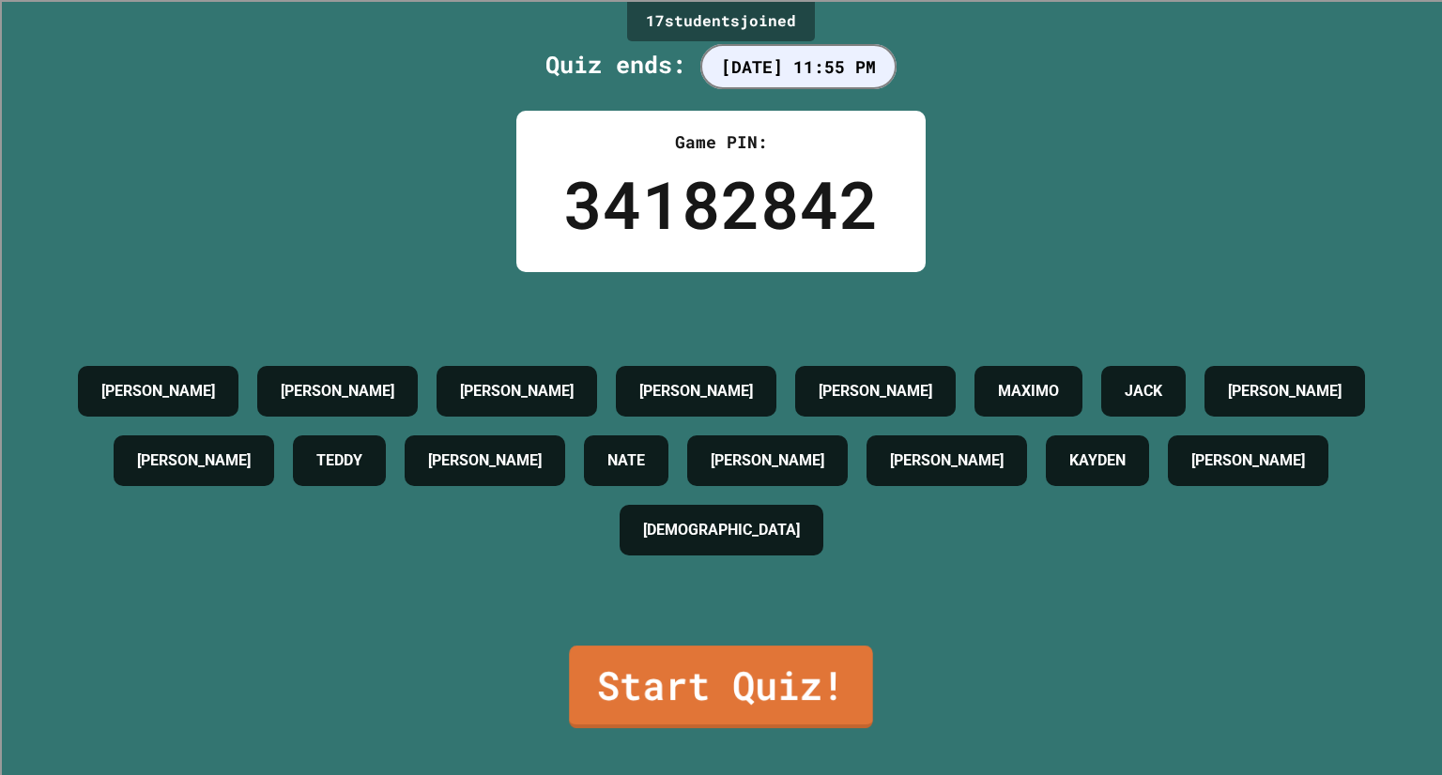
click at [743, 666] on link "Start Quiz!" at bounding box center [721, 687] width 304 height 83
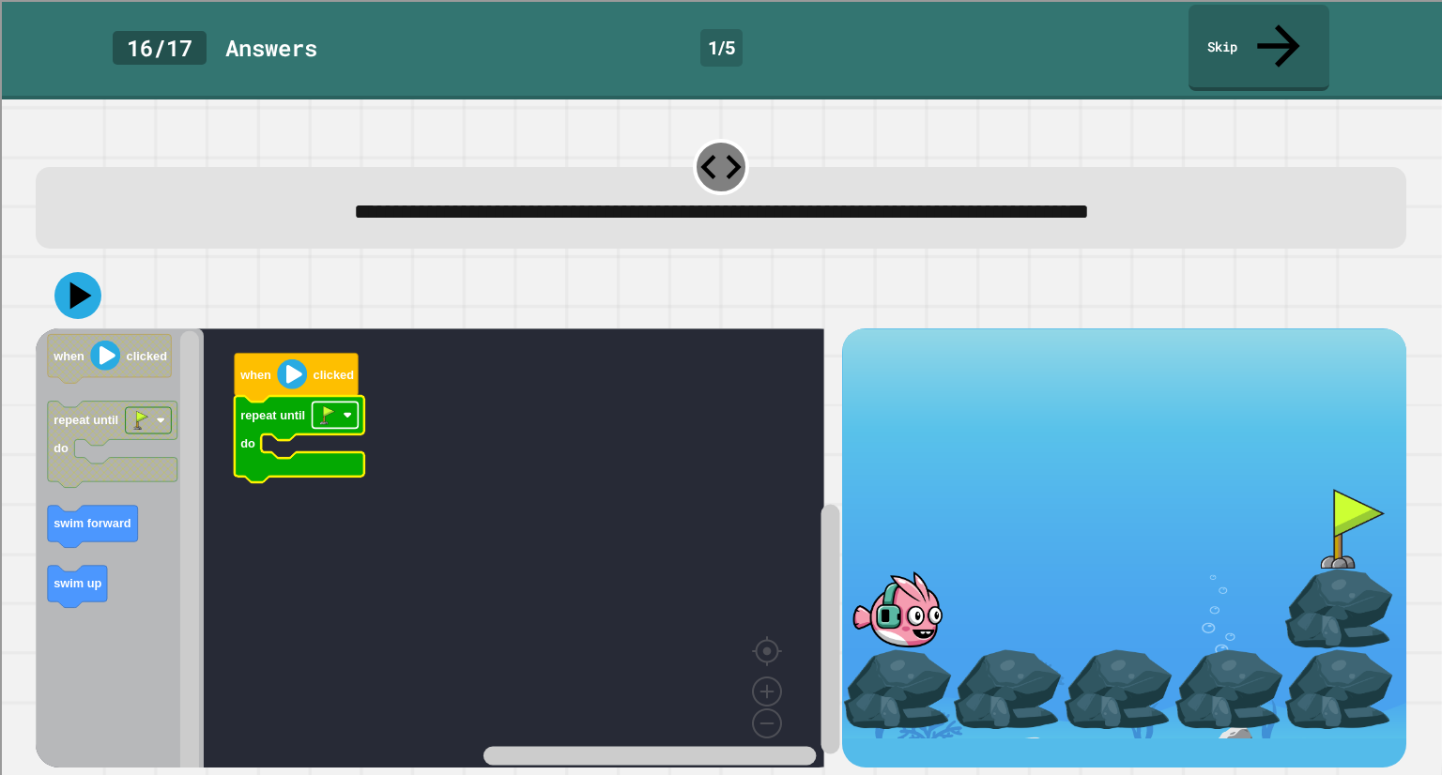
click at [345, 402] on rect "Blockly Workspace" at bounding box center [336, 415] width 46 height 26
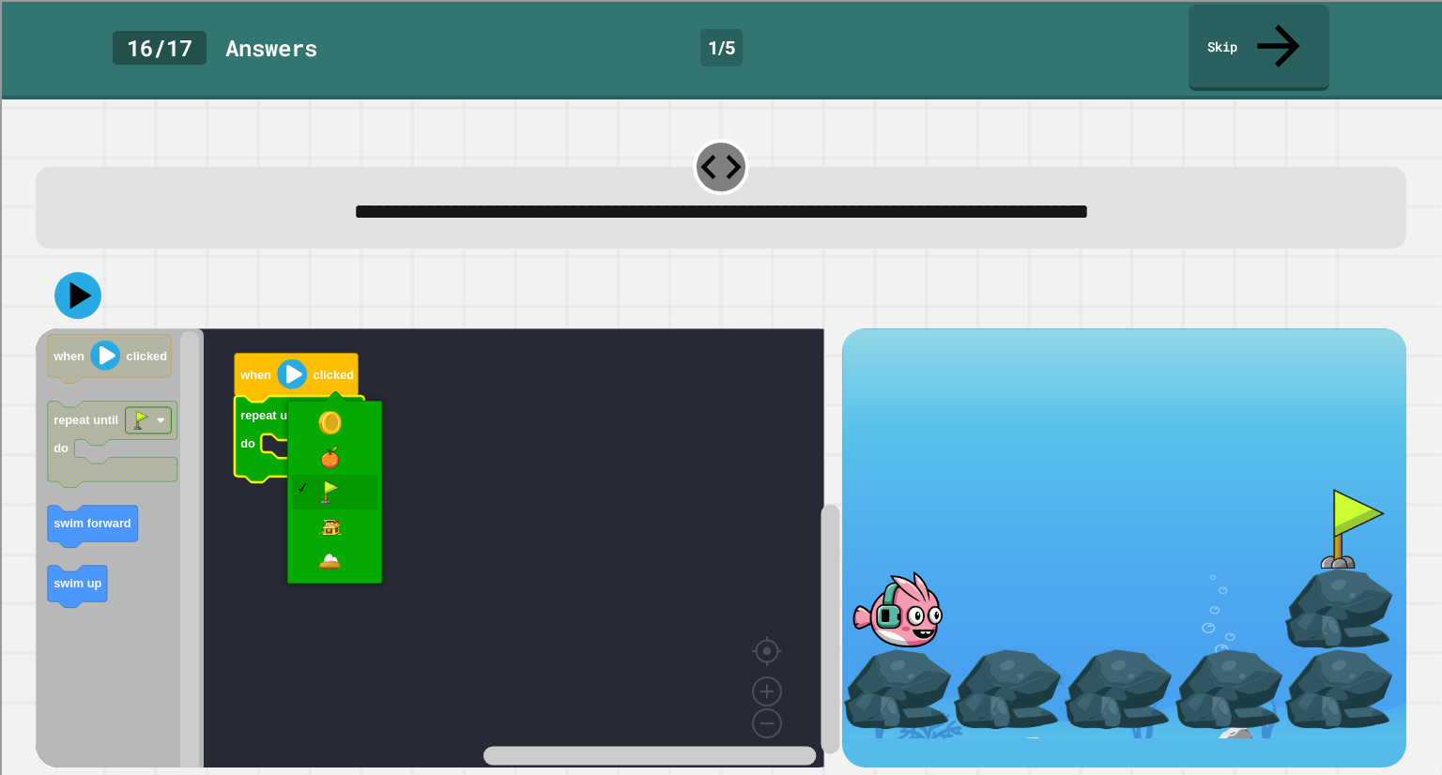
click at [467, 402] on rect "Blockly Workspace" at bounding box center [430, 555] width 789 height 452
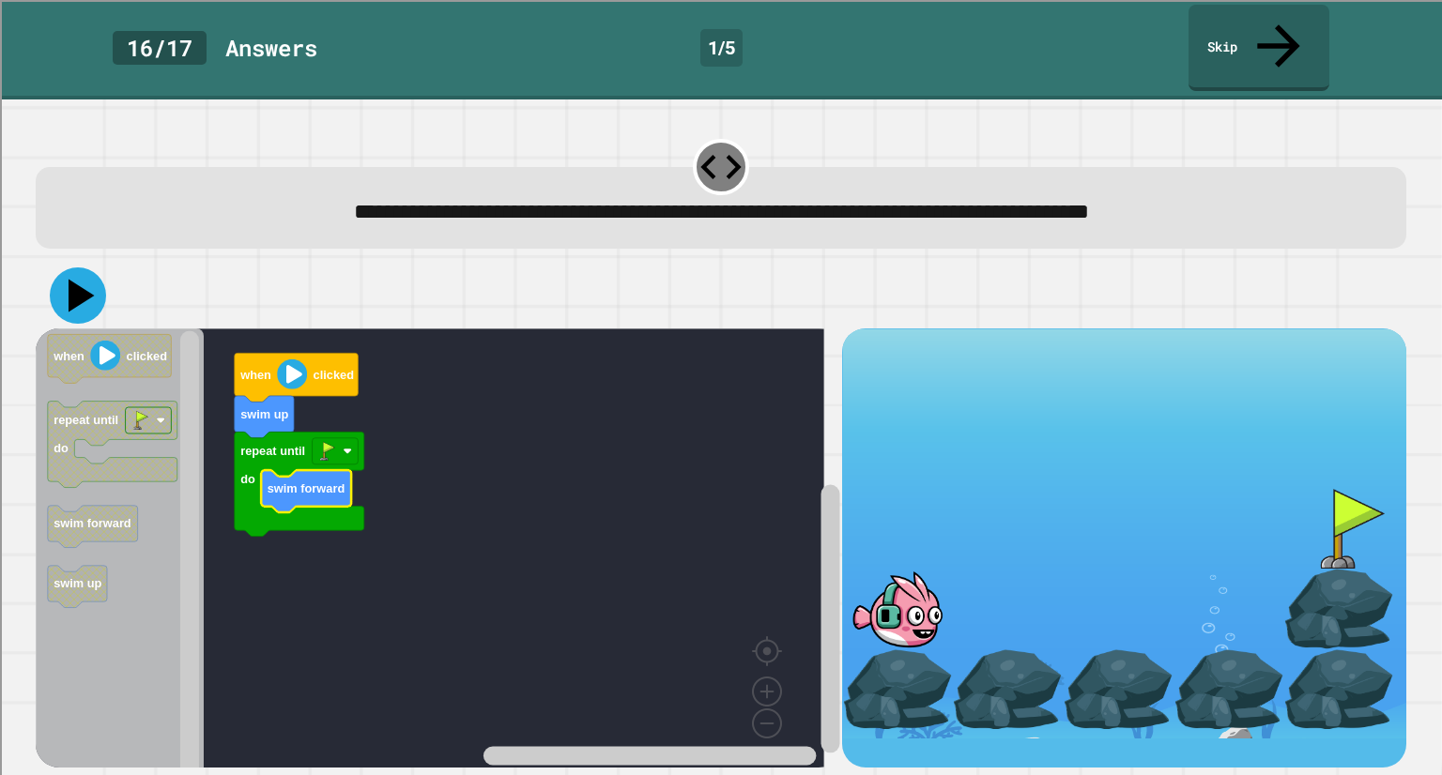
click at [86, 268] on icon at bounding box center [78, 296] width 56 height 56
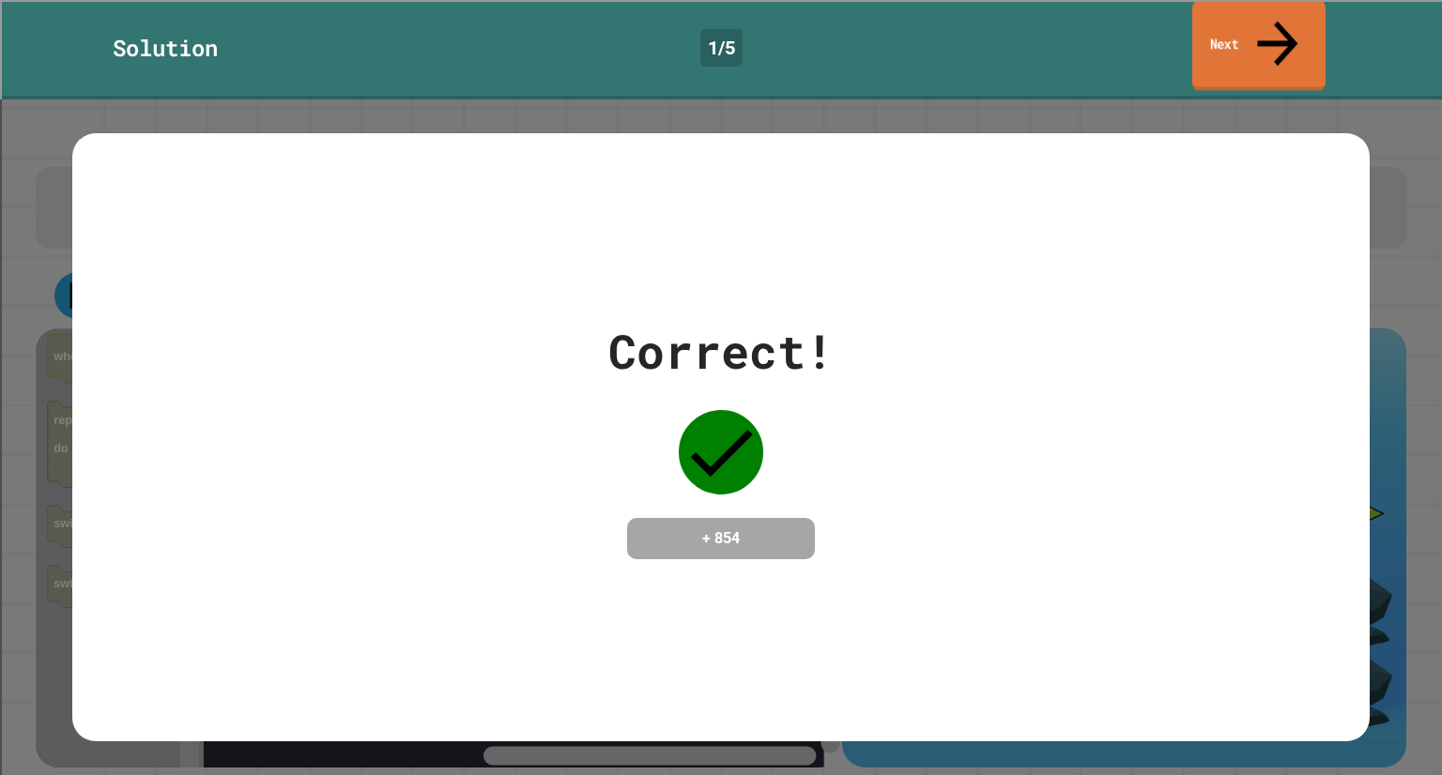
click at [1229, 12] on link "Next" at bounding box center [1258, 45] width 133 height 91
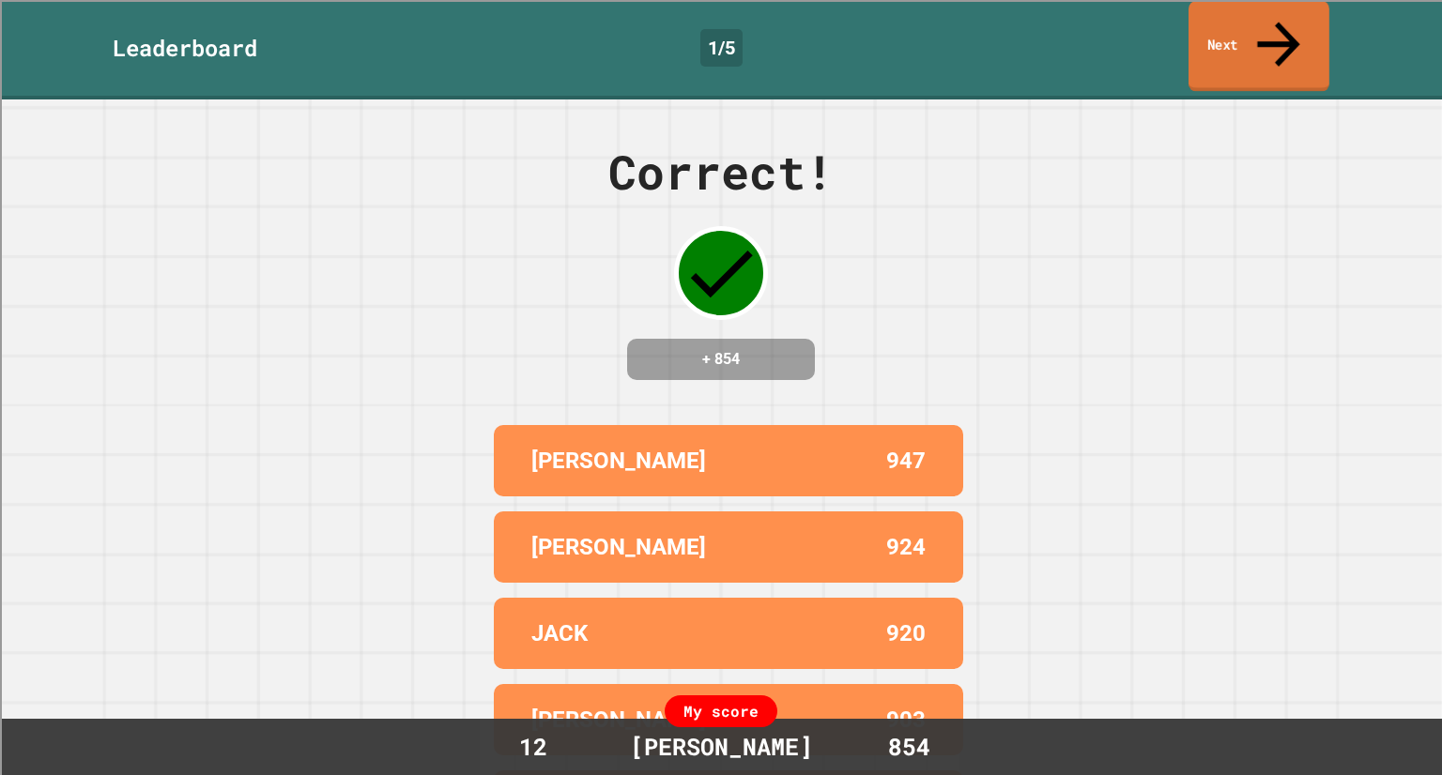
click at [1245, 43] on link "Next" at bounding box center [1258, 46] width 141 height 91
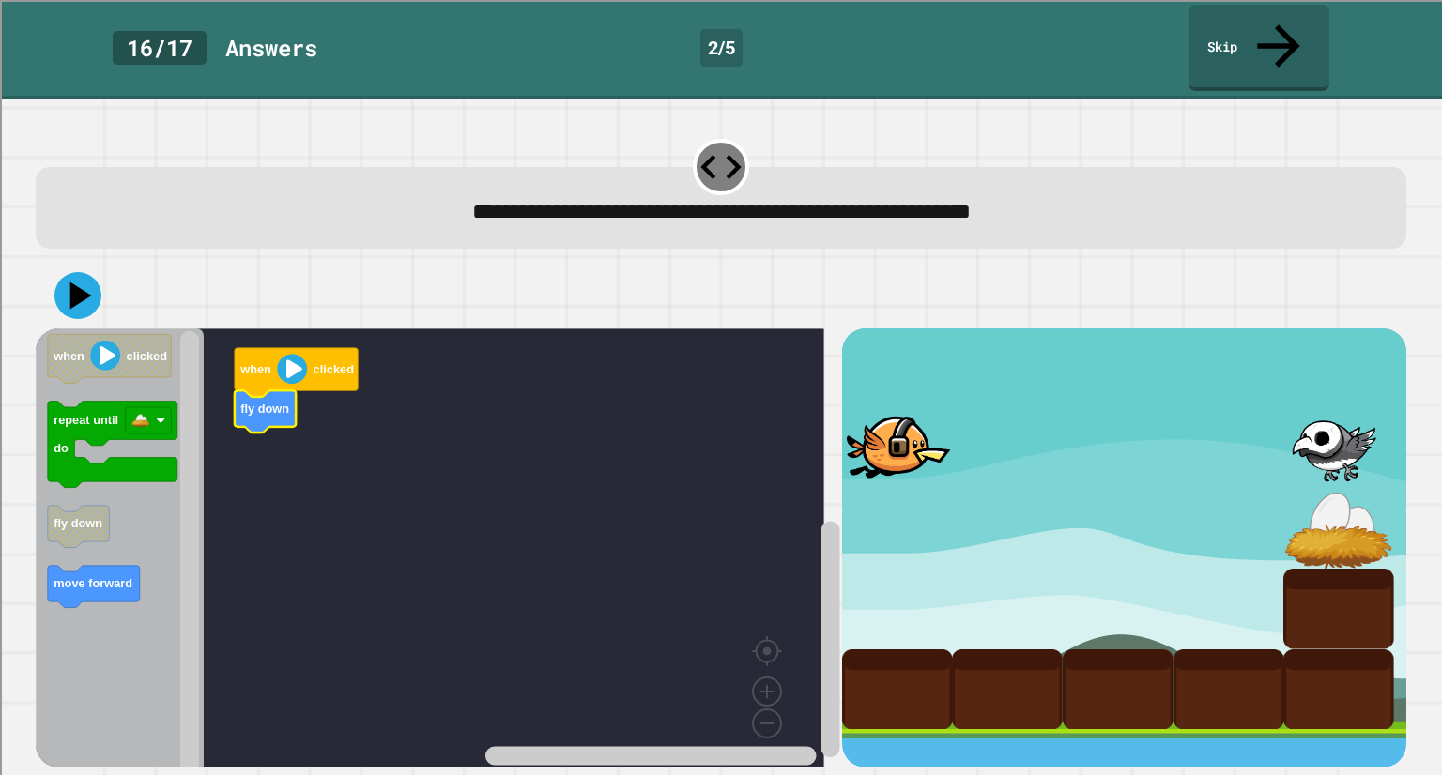
click at [155, 445] on icon "when clicked repeat until do fly down move forward" at bounding box center [120, 555] width 168 height 452
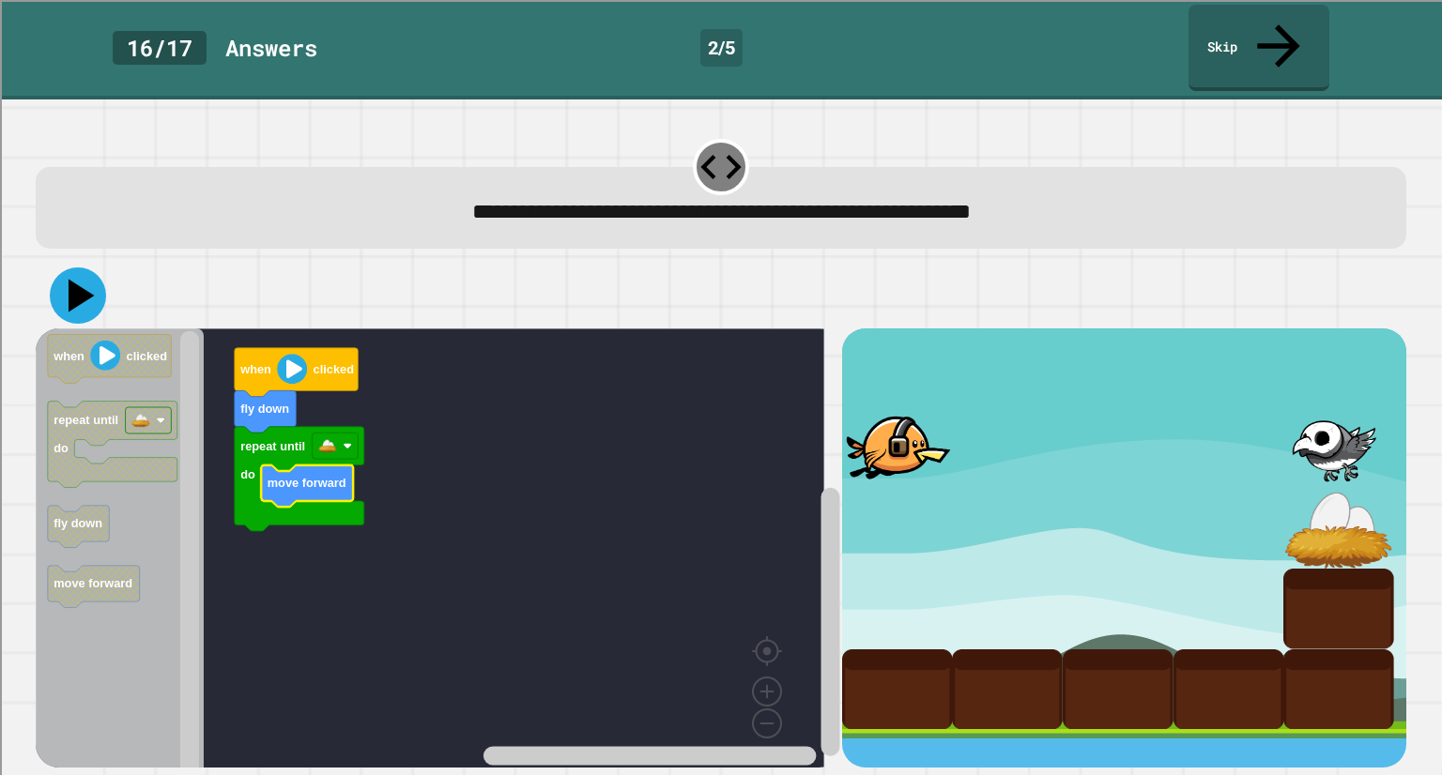
click at [75, 279] on icon at bounding box center [82, 295] width 26 height 33
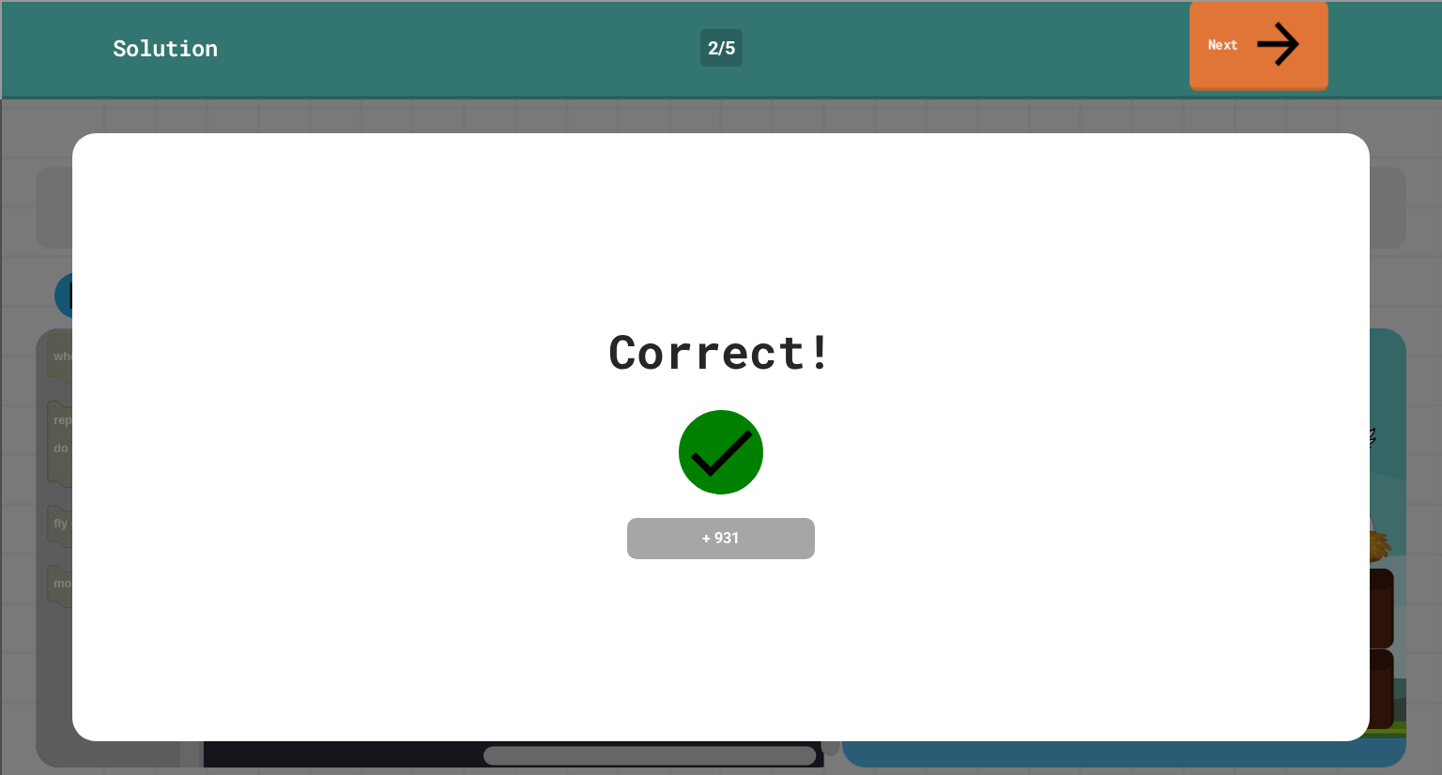
click at [1270, 15] on icon at bounding box center [1278, 43] width 63 height 67
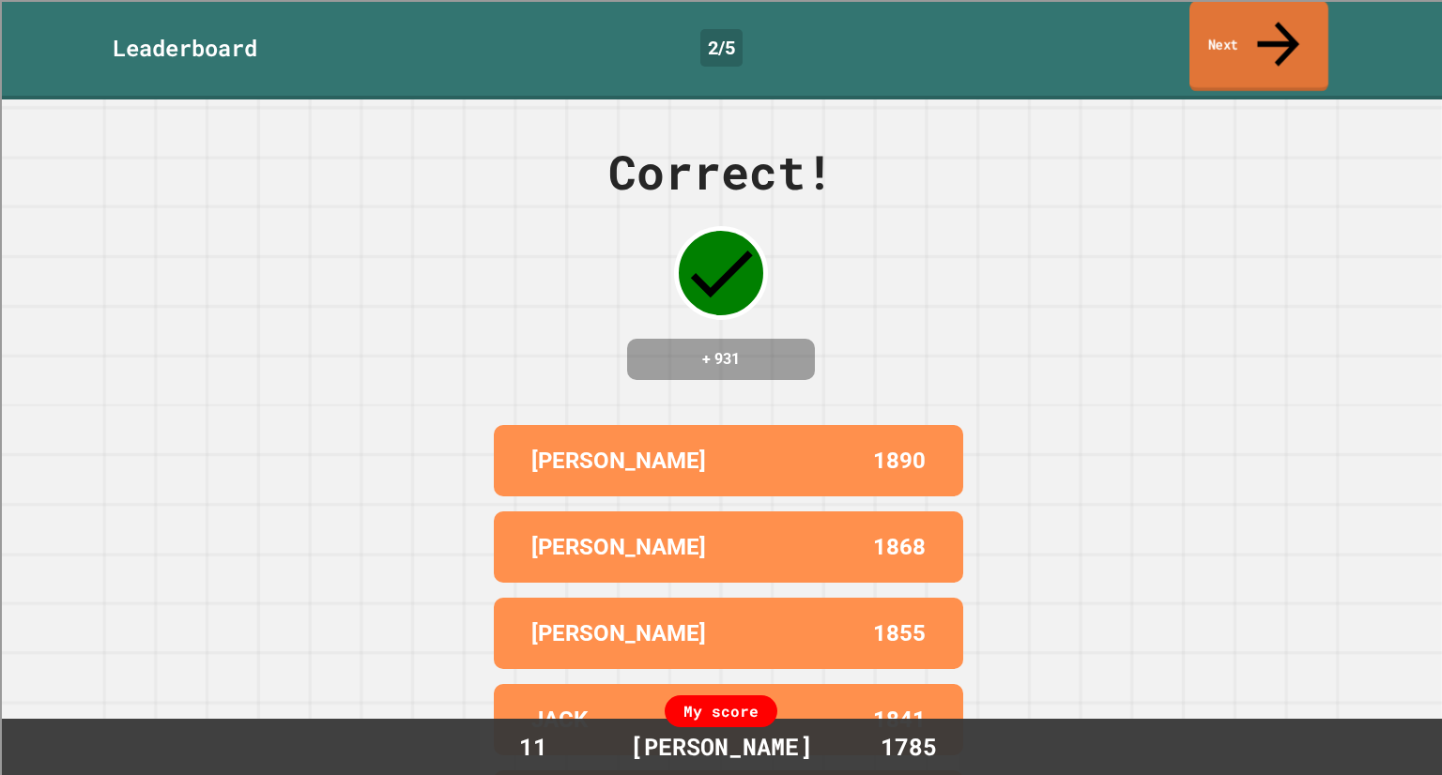
click at [1309, 42] on link "Next" at bounding box center [1258, 46] width 139 height 91
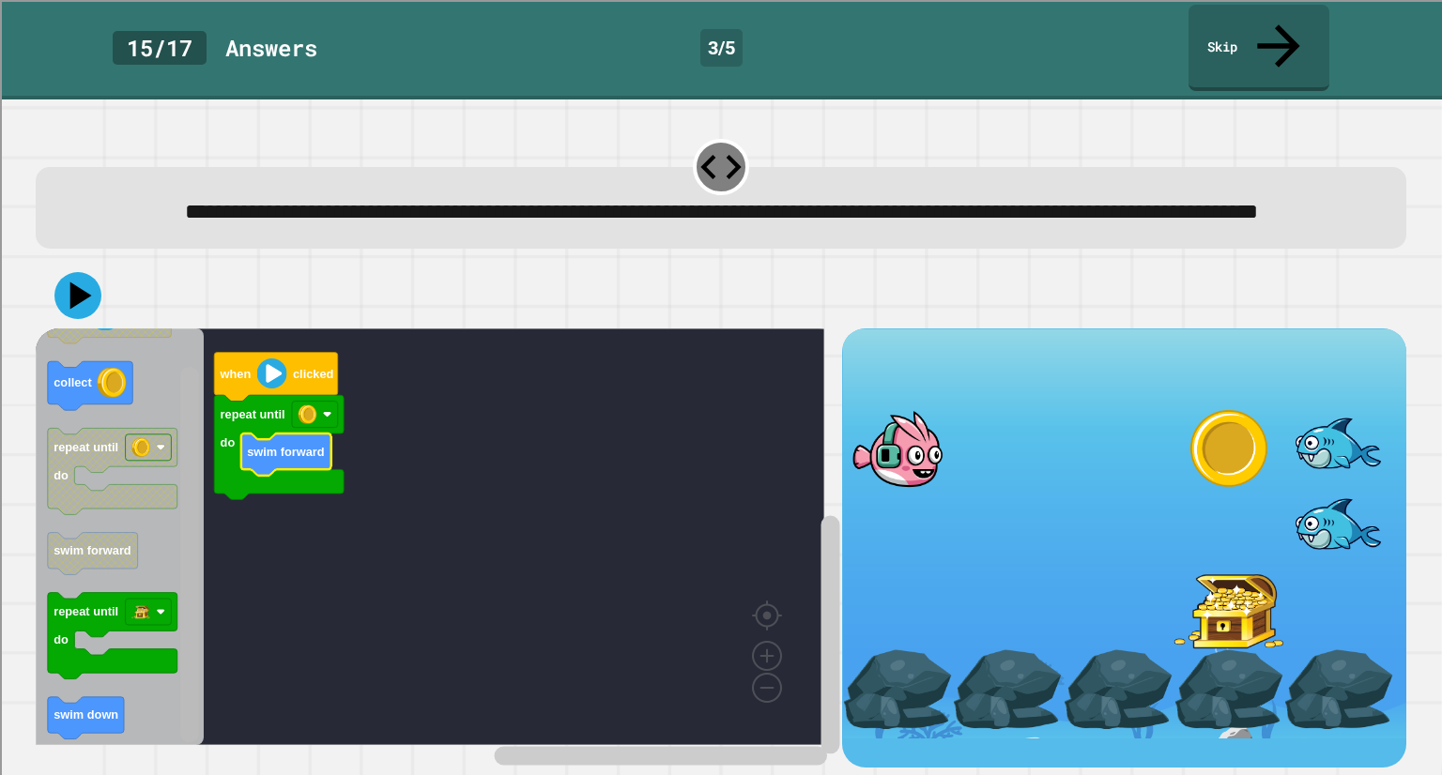
click at [184, 625] on rect "Blockly Workspace" at bounding box center [189, 555] width 19 height 376
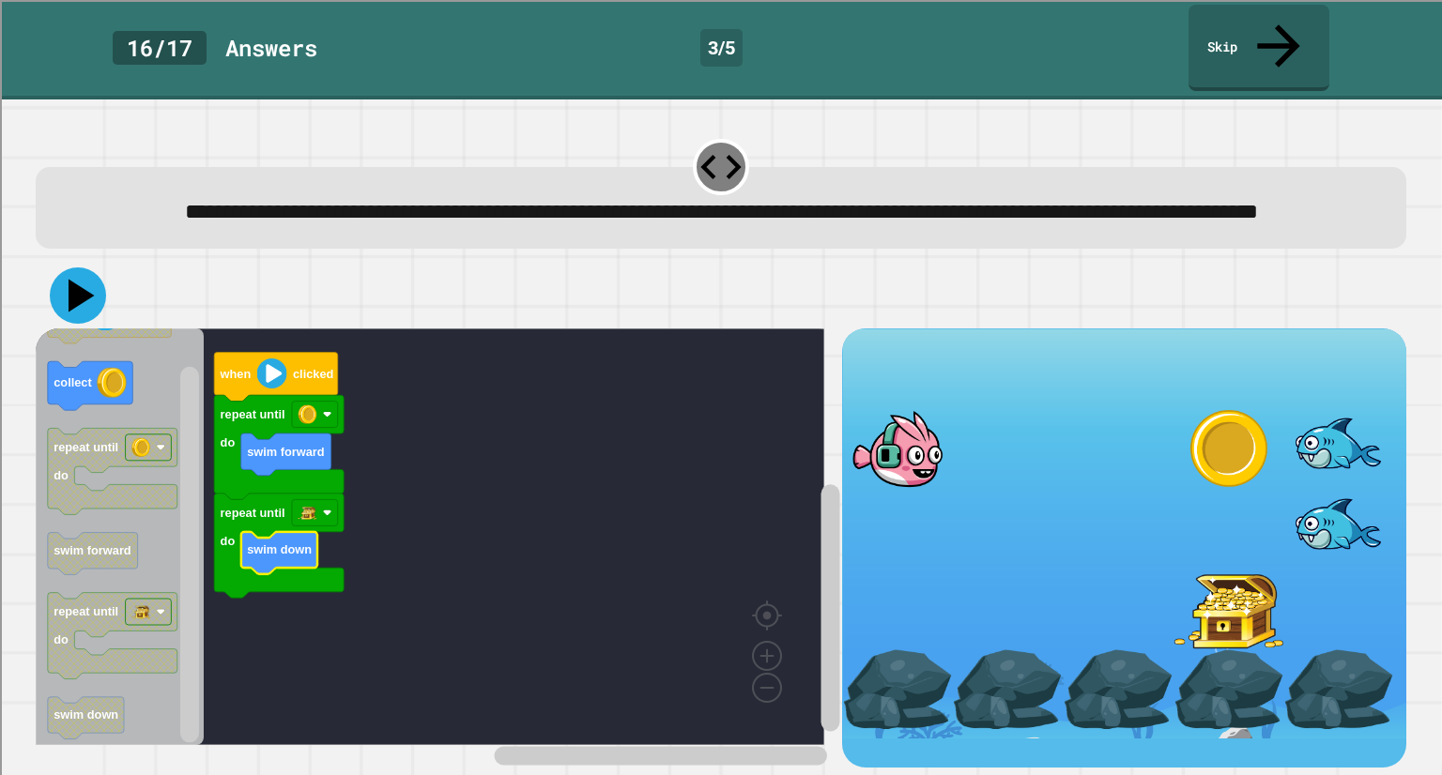
click at [87, 280] on icon at bounding box center [78, 296] width 56 height 56
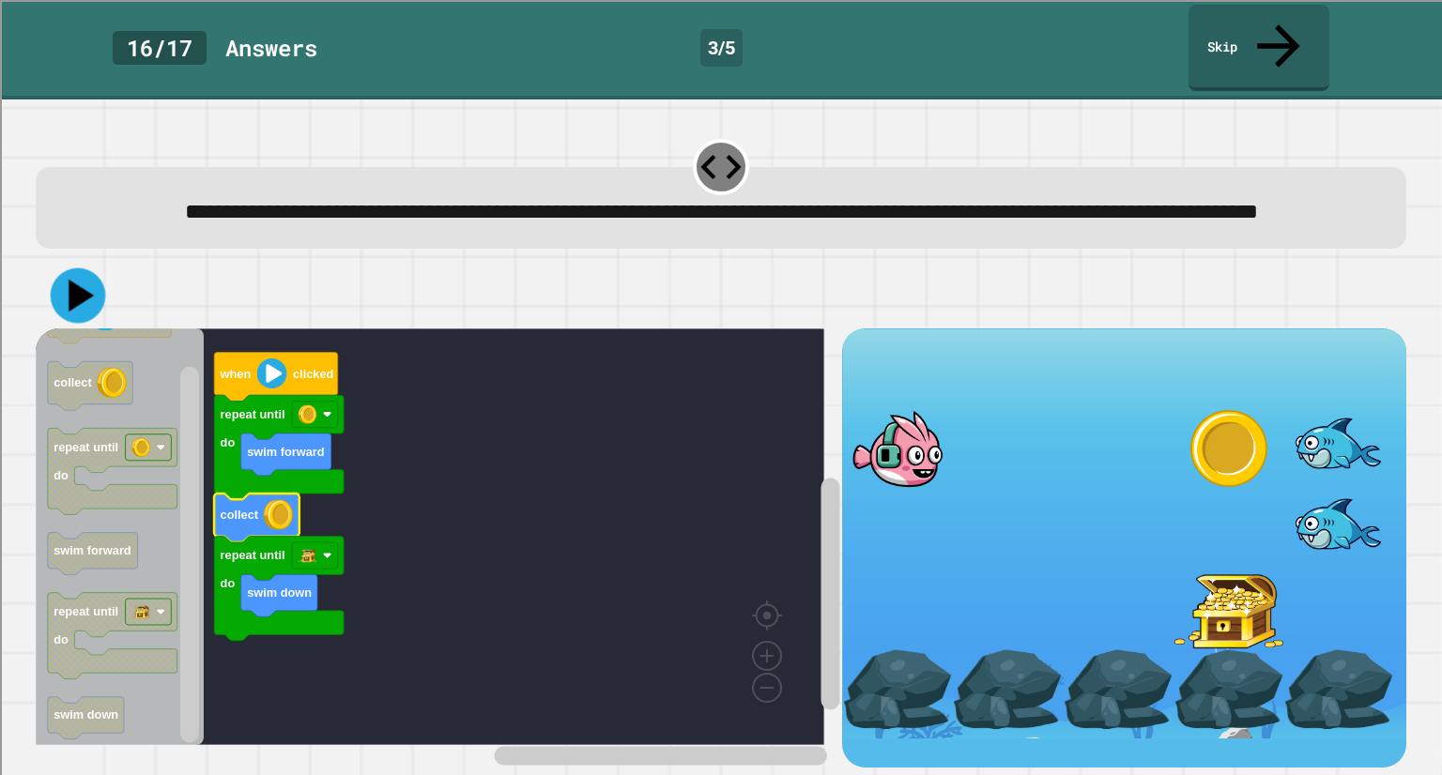
click at [77, 299] on icon at bounding box center [78, 295] width 55 height 55
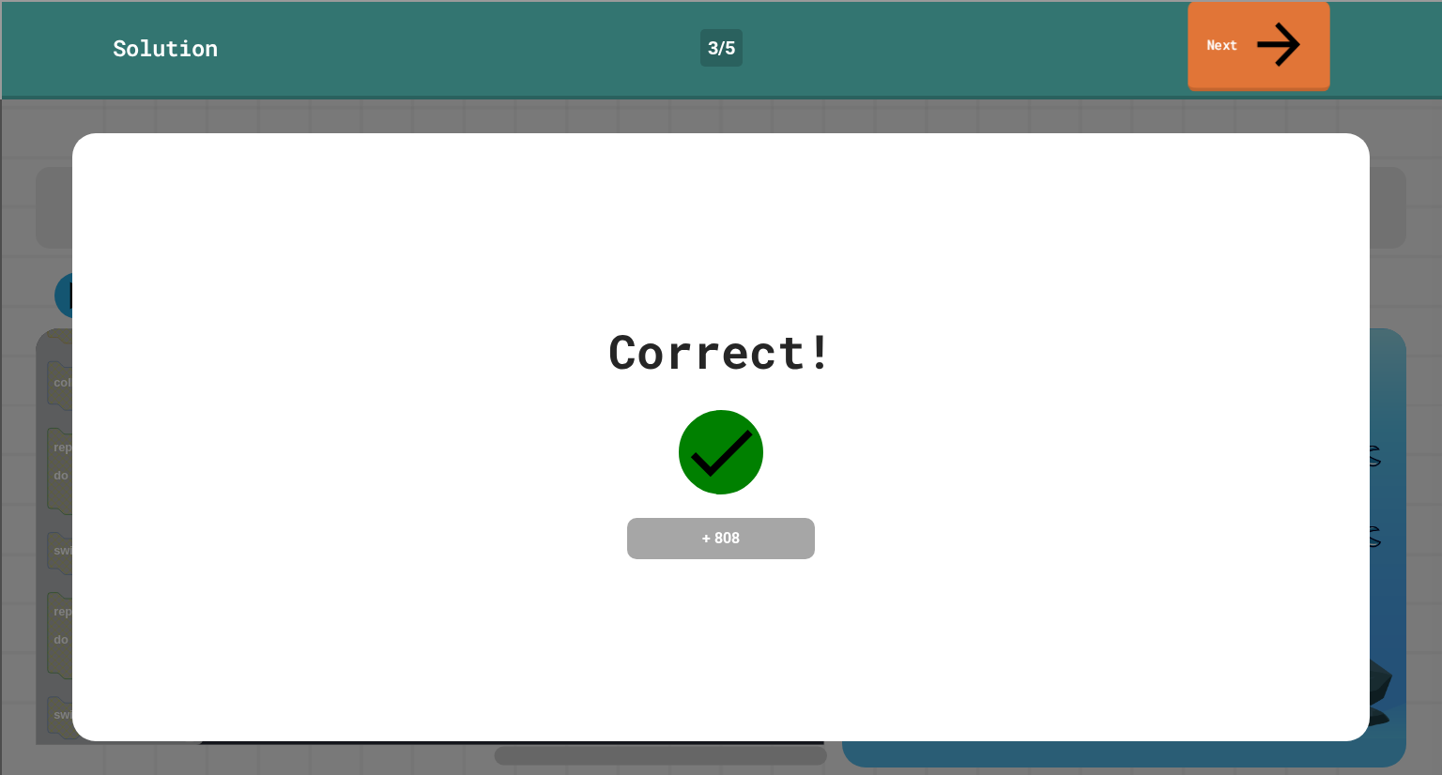
click at [1251, 37] on link "Next" at bounding box center [1259, 46] width 142 height 91
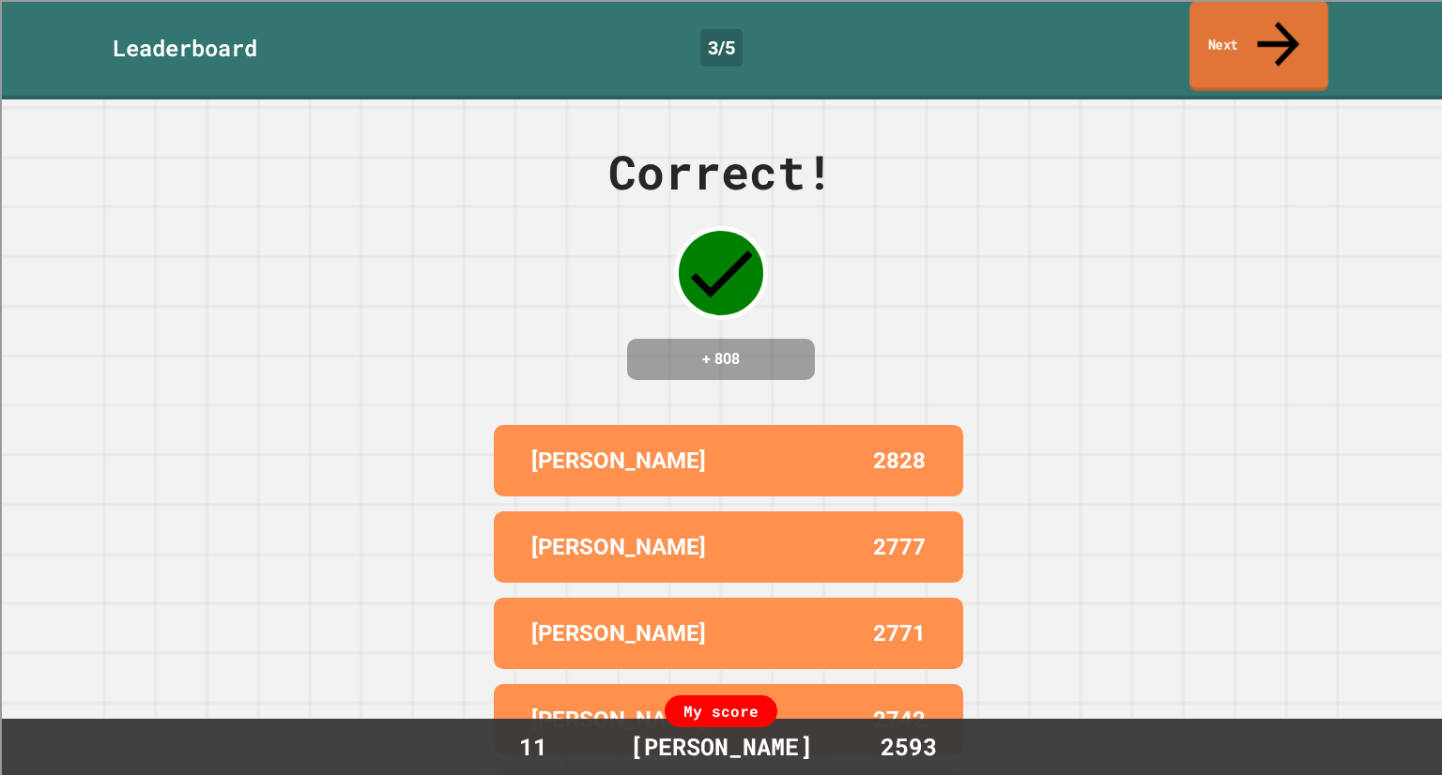
click at [1252, 21] on link "Next" at bounding box center [1258, 46] width 139 height 91
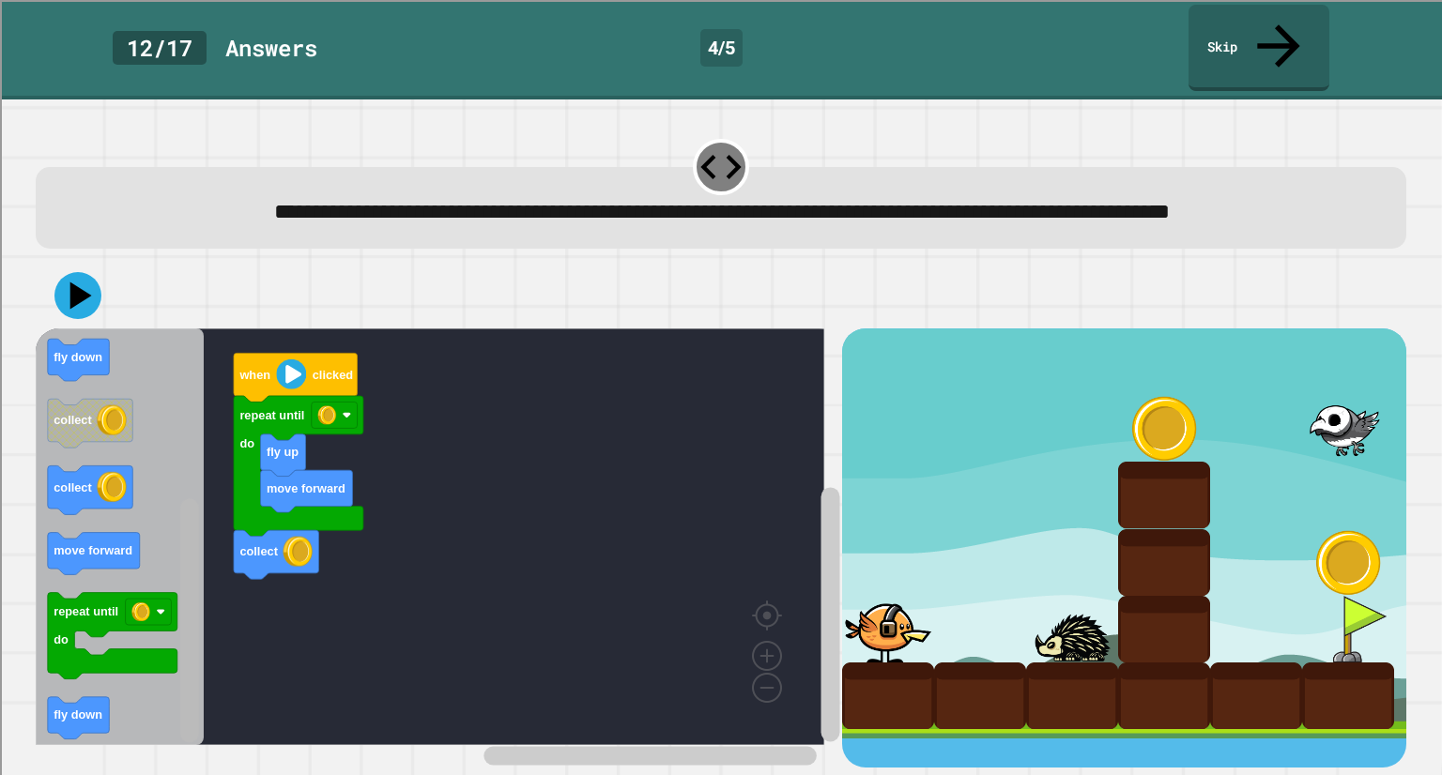
click at [207, 608] on div "move forward fly up collect repeat until do when clicked when clicked move forw…" at bounding box center [438, 548] width 805 height 439
click at [80, 292] on icon at bounding box center [82, 295] width 26 height 33
click at [127, 551] on text "move forward" at bounding box center [93, 551] width 79 height 14
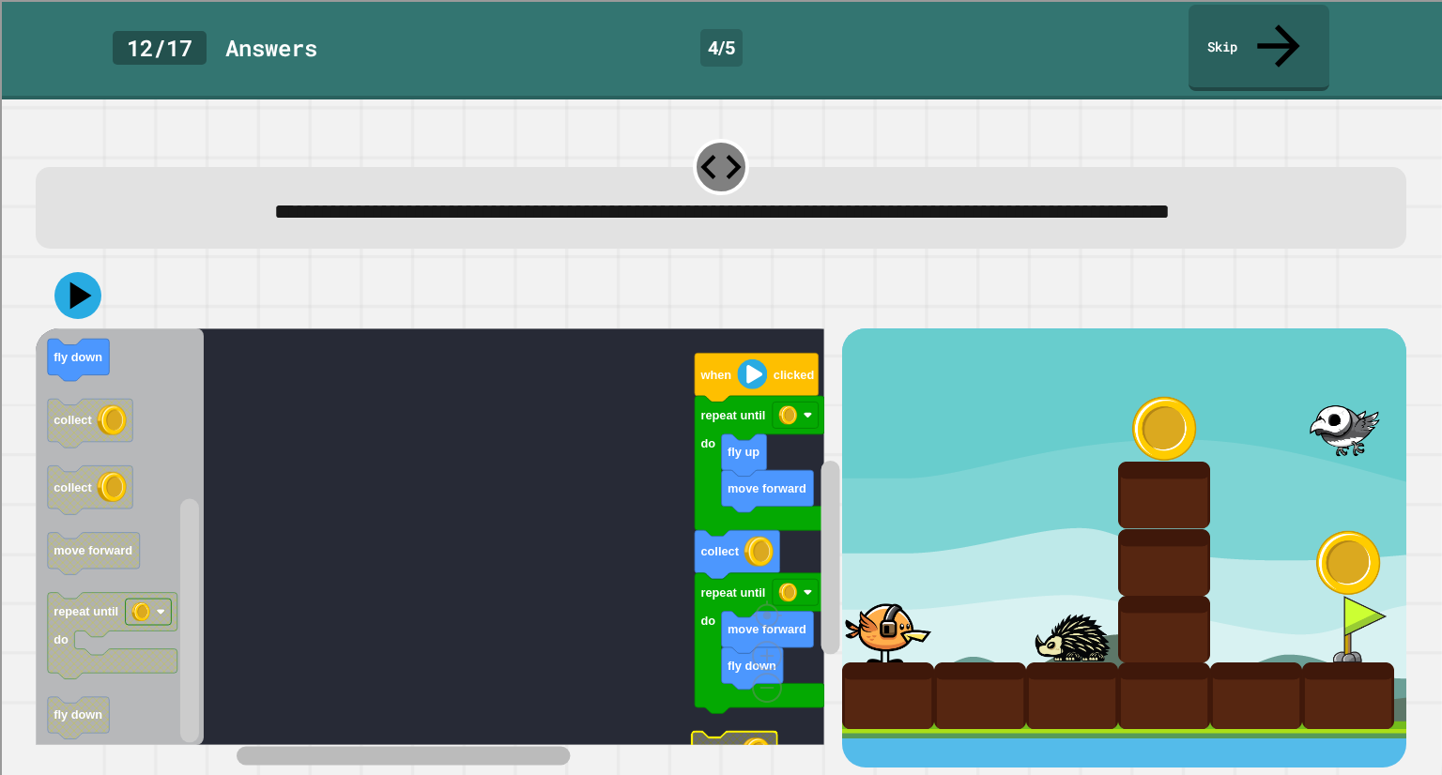
click at [289, 698] on div "move forward fly up collect repeat until do move forward fly down repeat until …" at bounding box center [438, 548] width 805 height 439
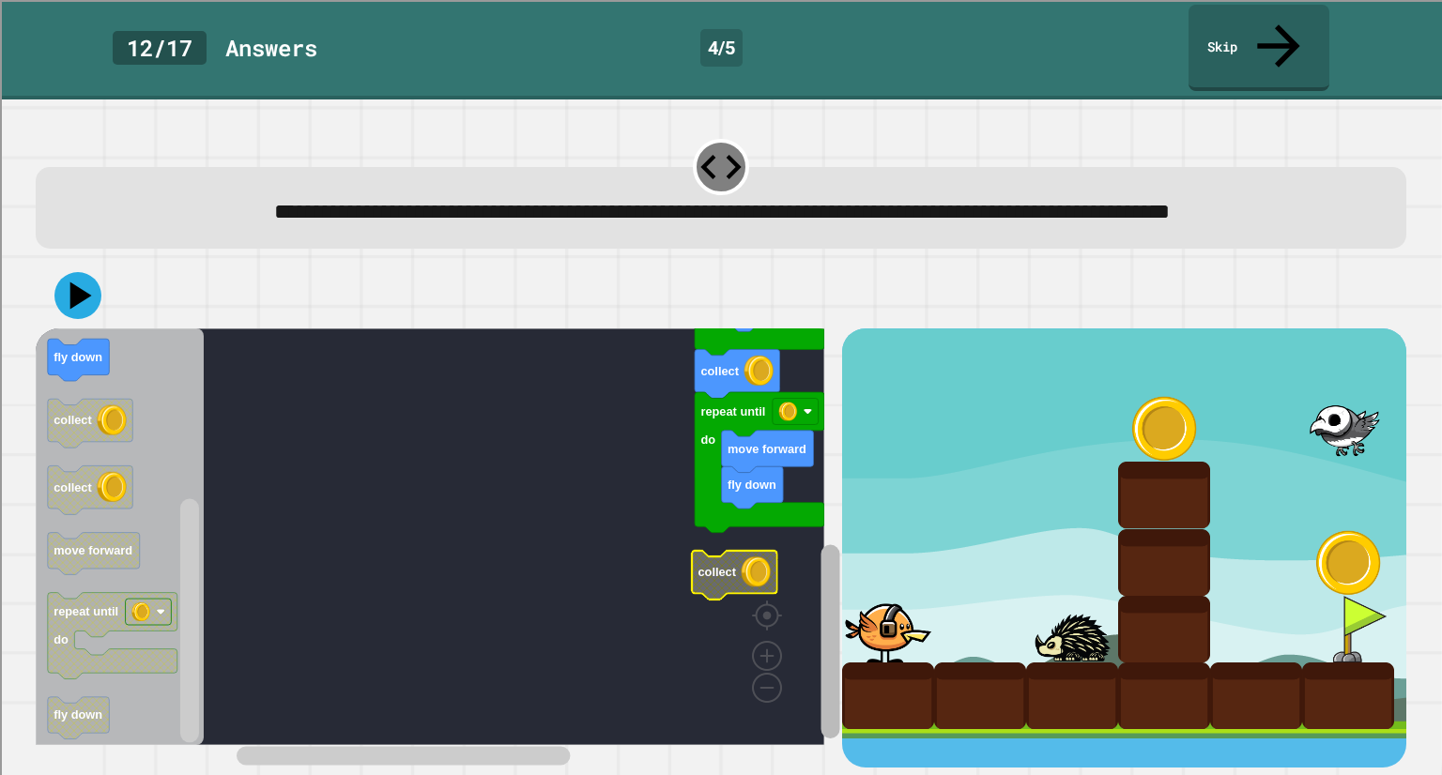
click at [797, 685] on div "move forward fly up collect repeat until do move forward fly down repeat until …" at bounding box center [438, 548] width 805 height 439
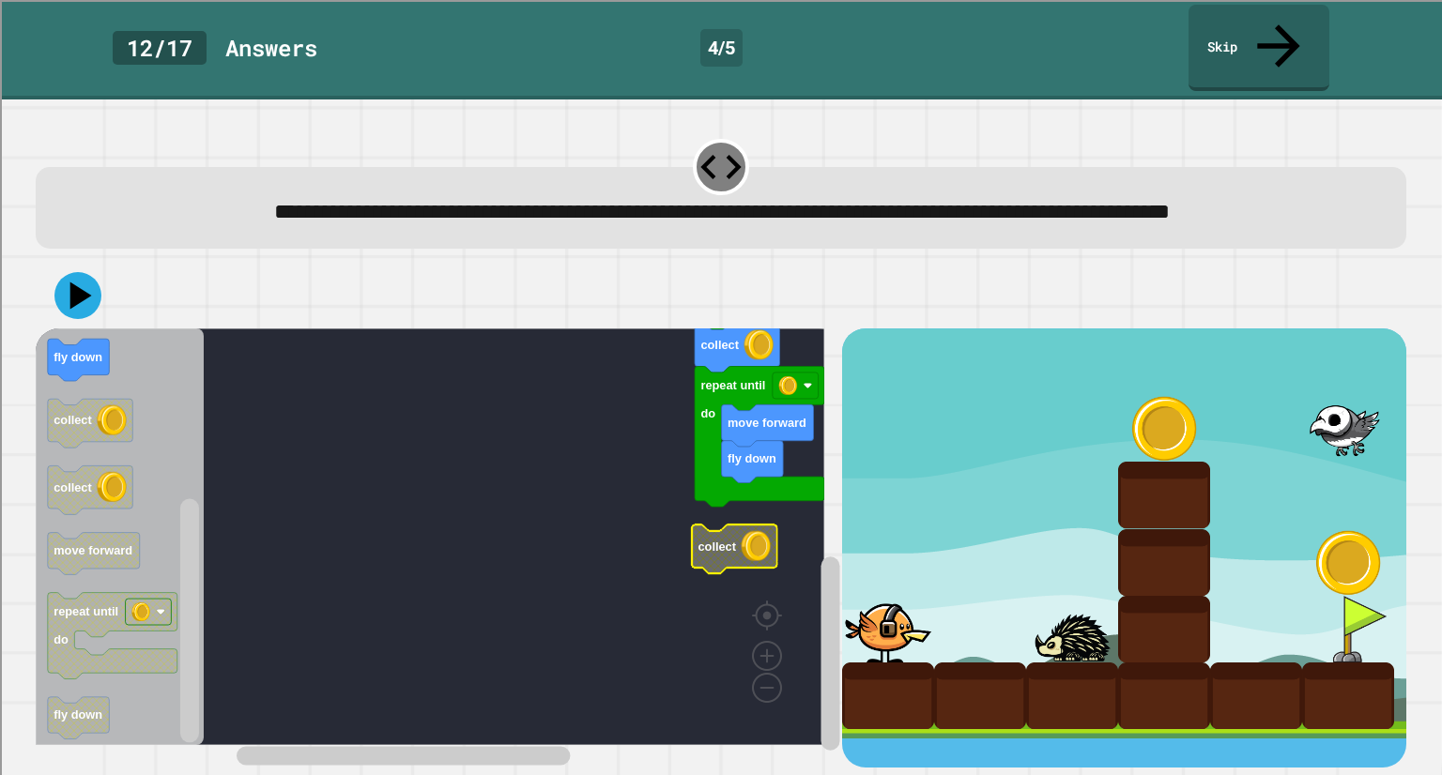
click at [744, 530] on g "move forward fly up collect repeat until do move forward fly down repeat until …" at bounding box center [439, 445] width 806 height 599
click at [79, 278] on icon at bounding box center [78, 296] width 56 height 56
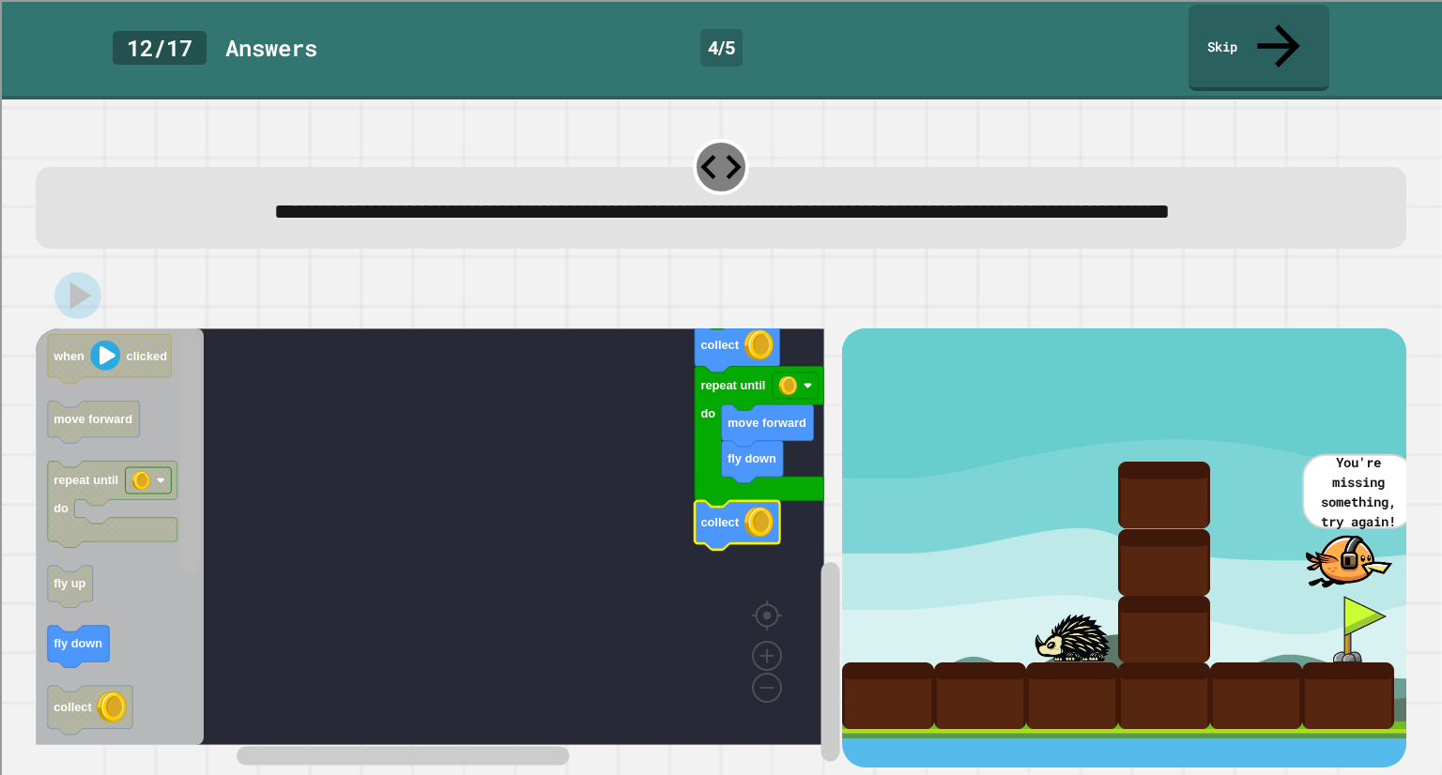
click at [180, 372] on rect "Blockly Workspace" at bounding box center [189, 452] width 19 height 244
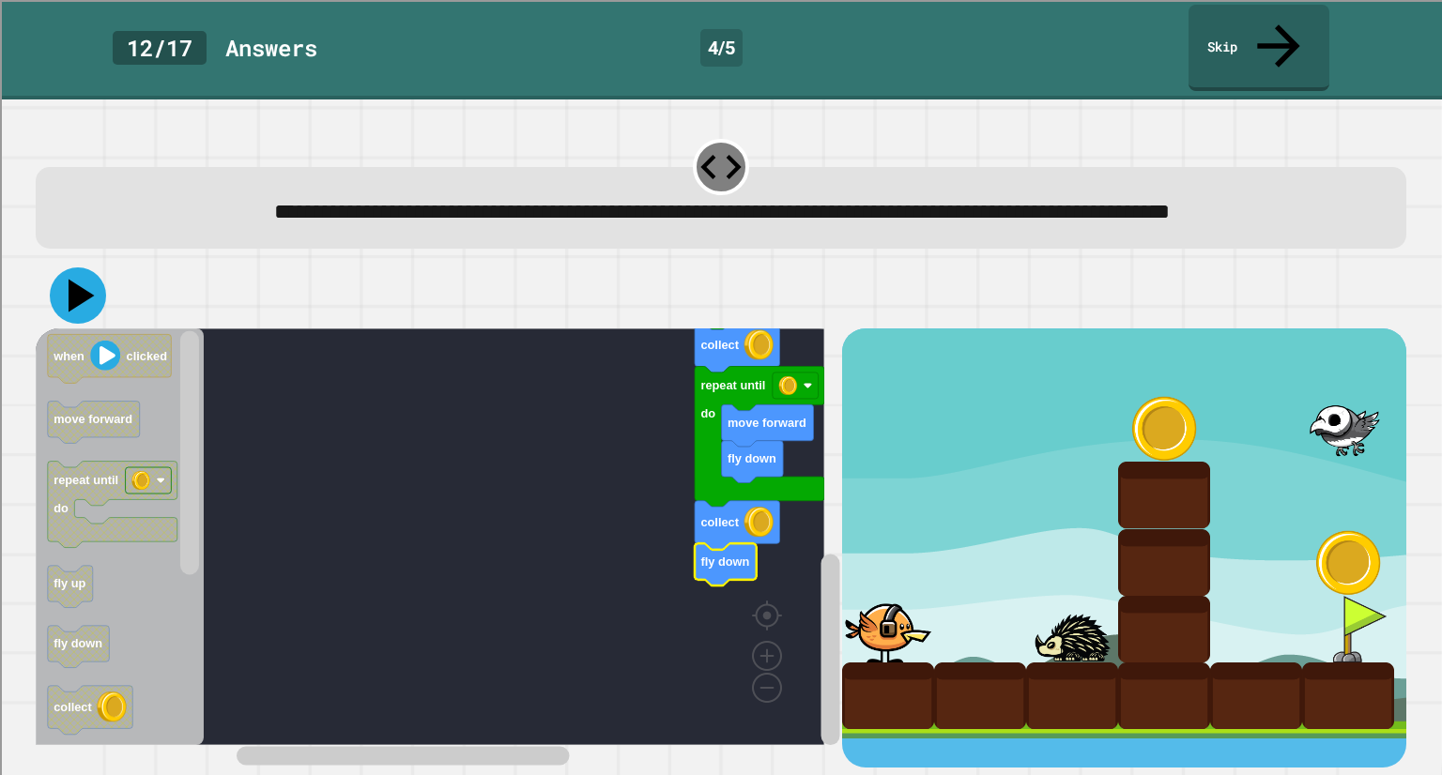
click at [70, 299] on icon at bounding box center [78, 296] width 56 height 56
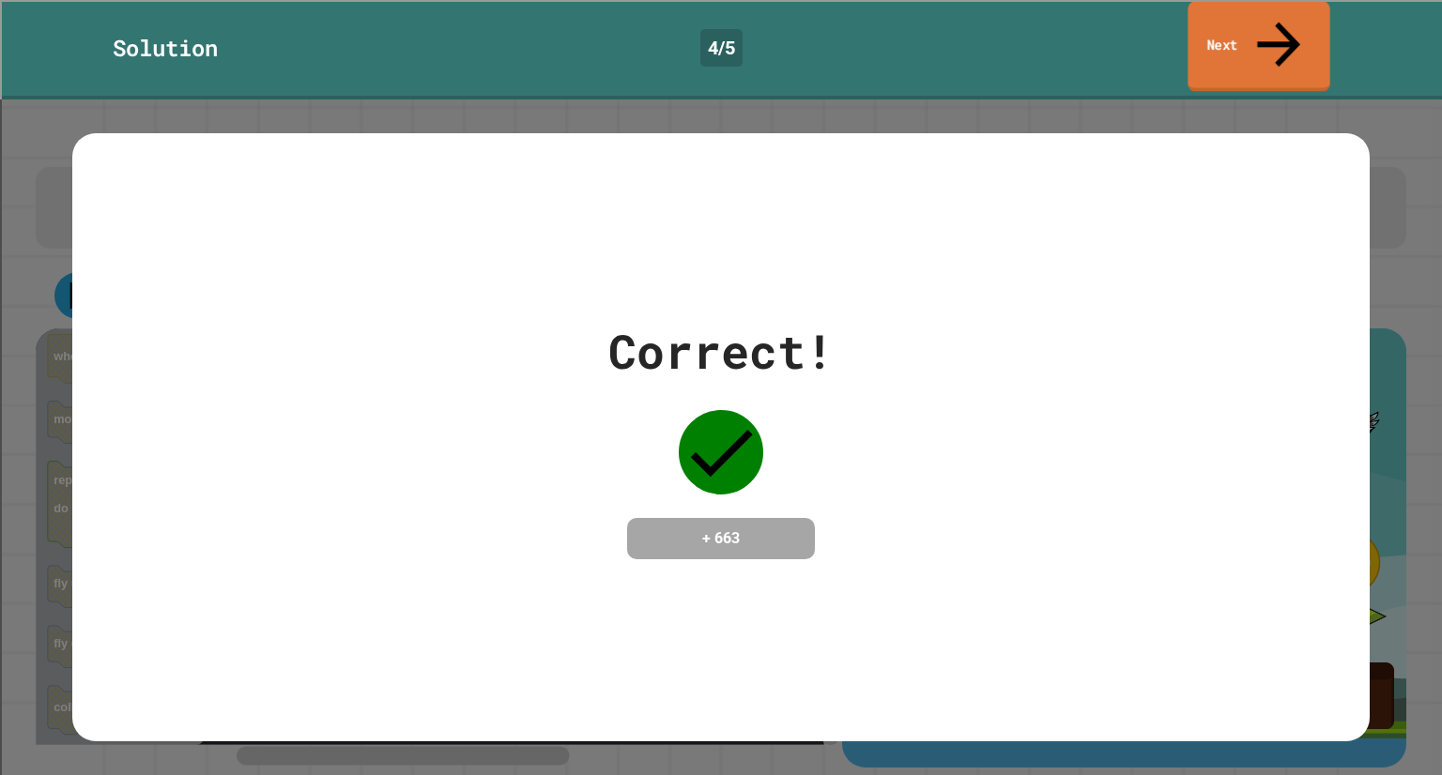
click at [1269, 31] on icon at bounding box center [1279, 44] width 65 height 67
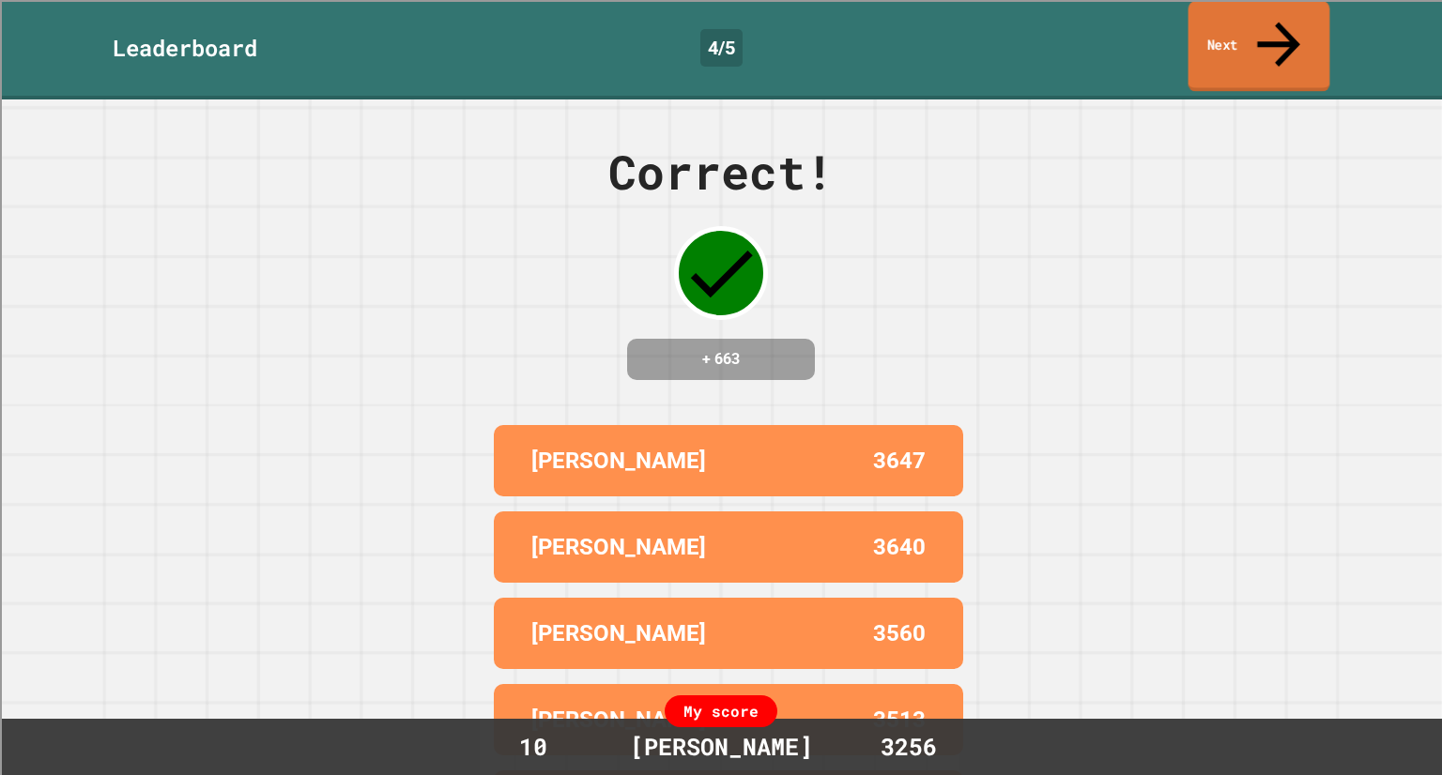
click at [1219, 43] on link "Next" at bounding box center [1259, 46] width 142 height 91
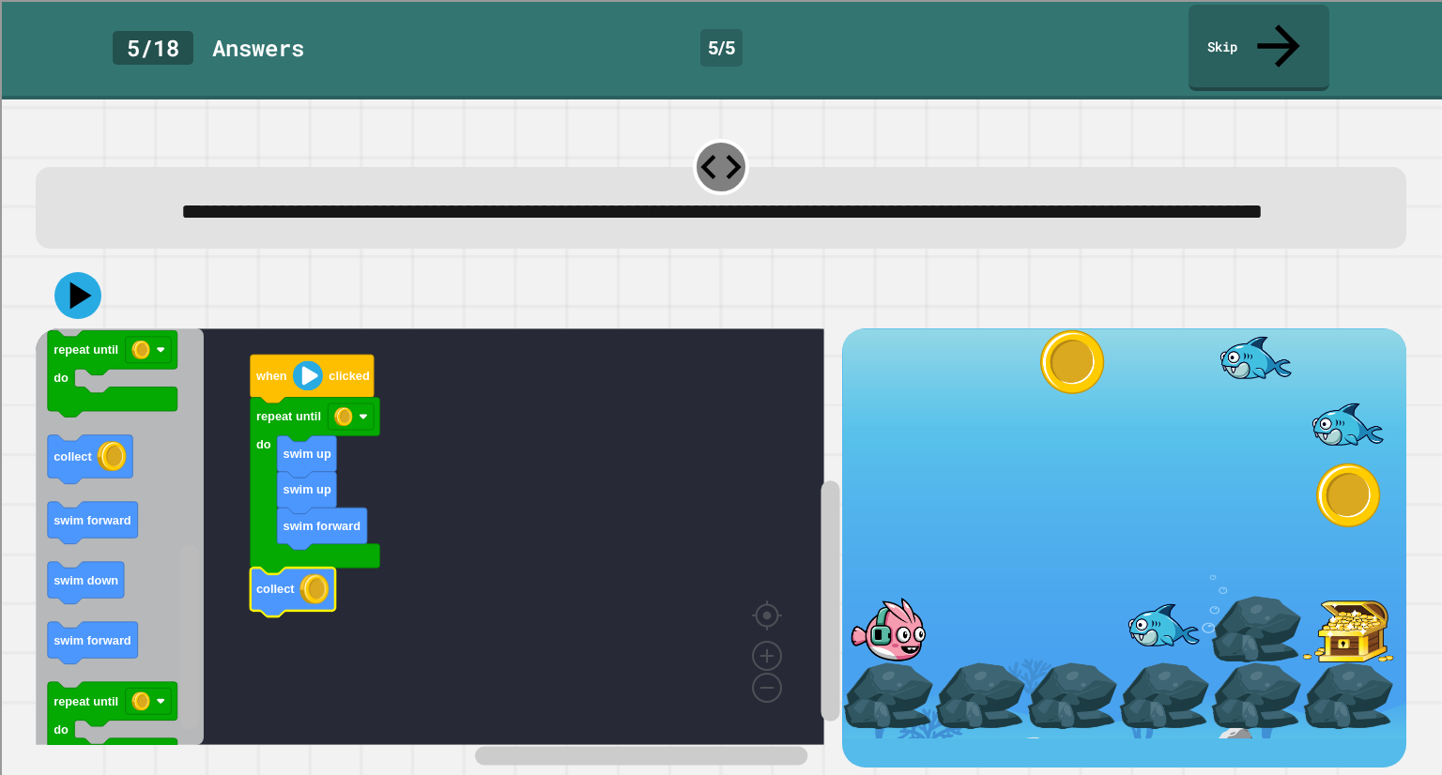
click at [193, 652] on rect "Blockly Workspace" at bounding box center [189, 636] width 19 height 185
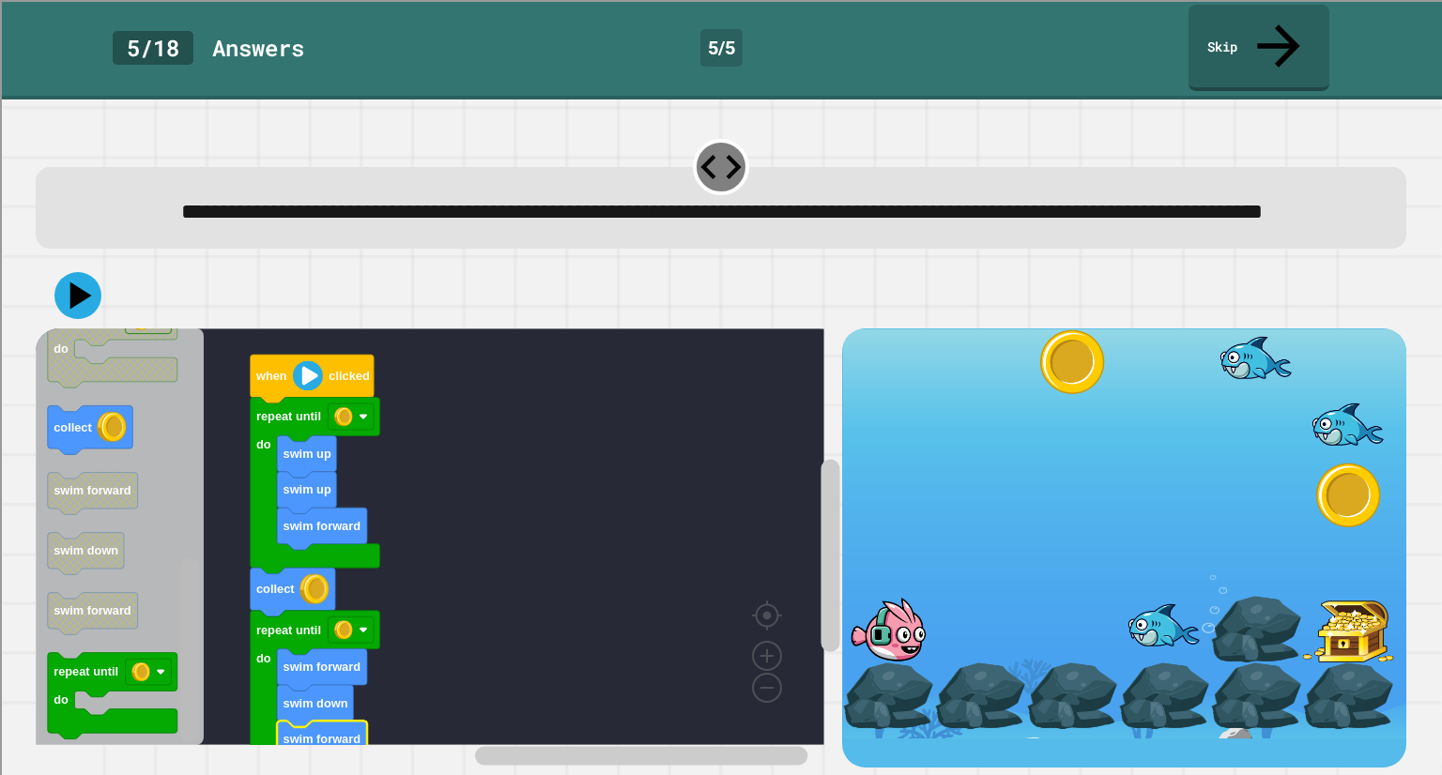
click at [204, 667] on div "swim forward swim up swim up repeat until do collect repeat until do swim forwa…" at bounding box center [438, 548] width 805 height 439
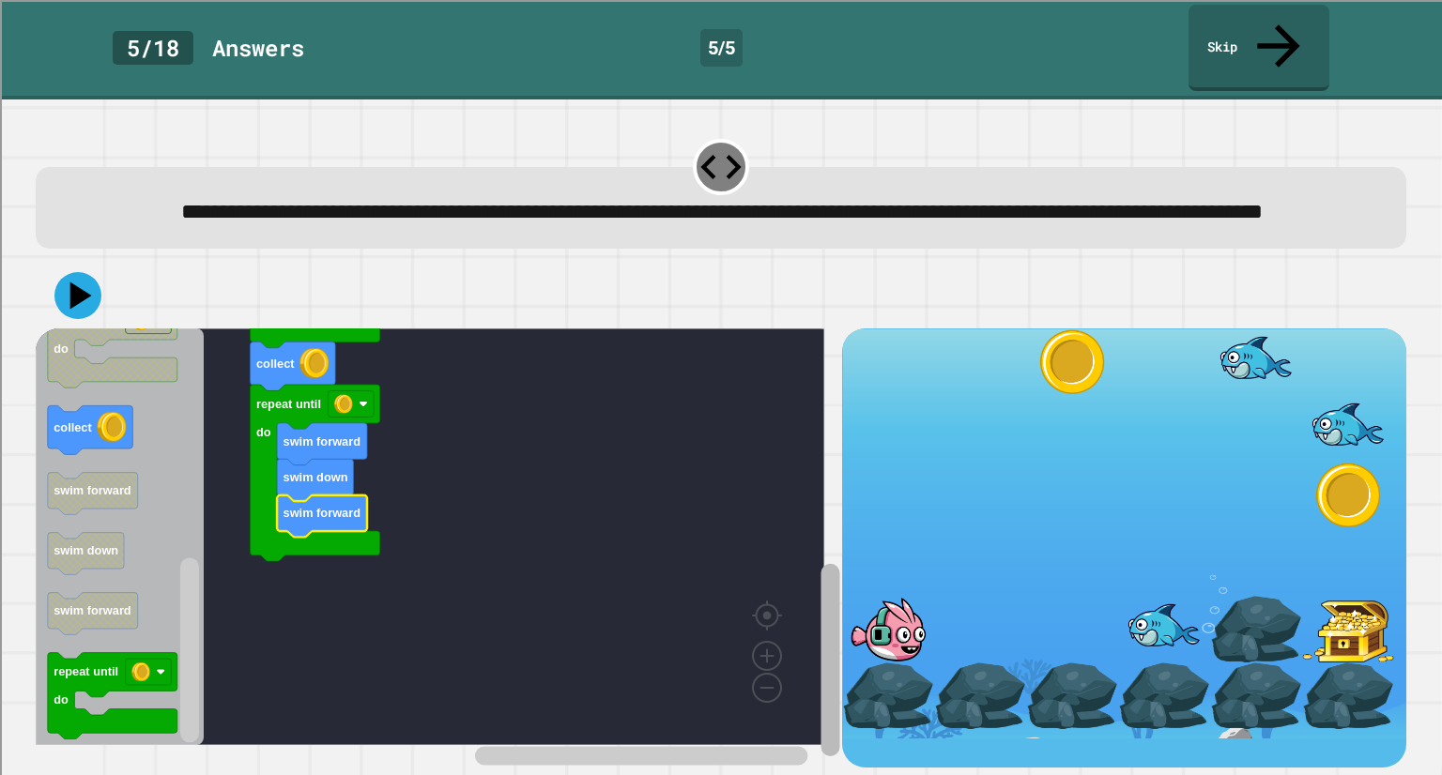
click at [820, 605] on rect "Blockly Workspace" at bounding box center [829, 660] width 19 height 192
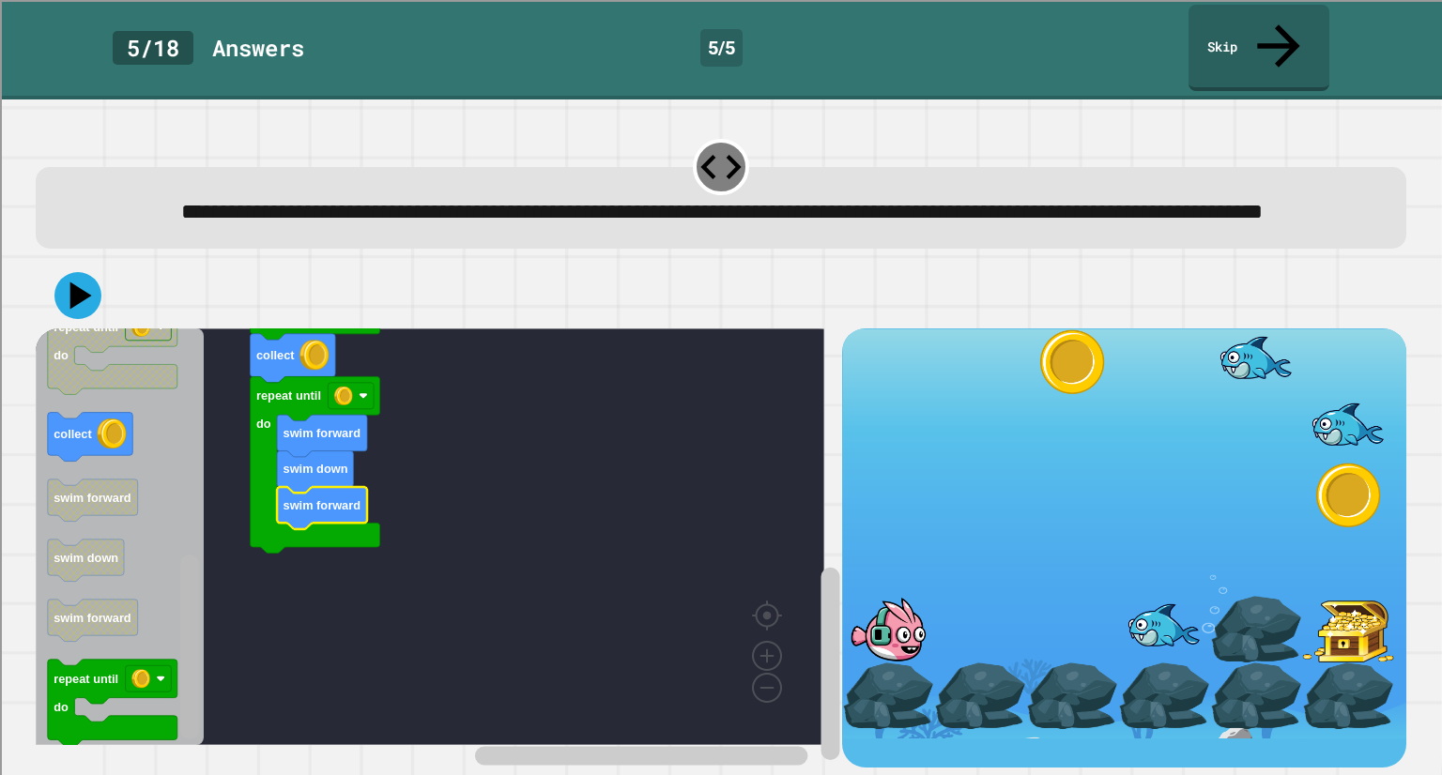
click at [207, 599] on div "swim forward swim up swim up repeat until do collect repeat until do swim forwa…" at bounding box center [438, 548] width 805 height 439
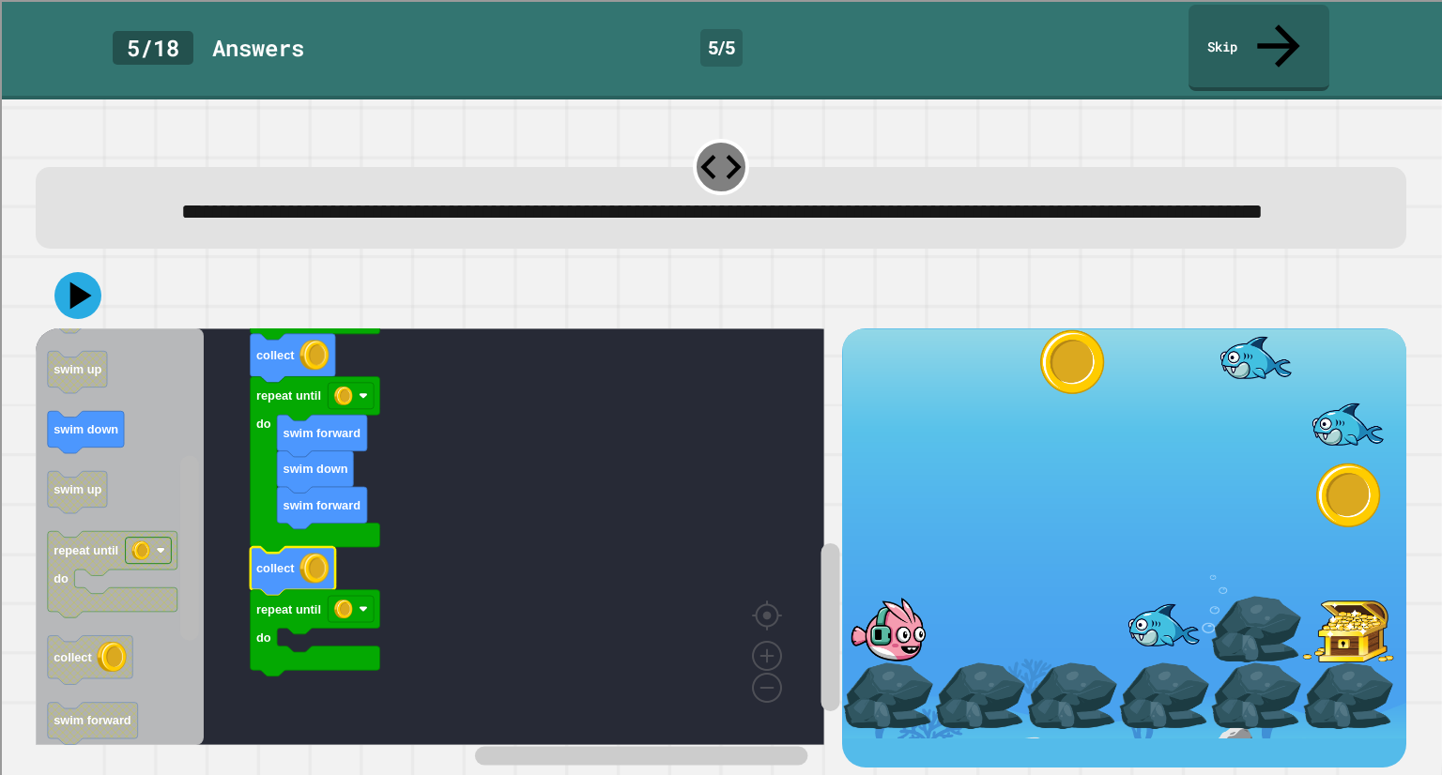
click at [174, 452] on div "swim forward swim up swim up repeat until do collect repeat until do swim forwa…" at bounding box center [438, 548] width 805 height 439
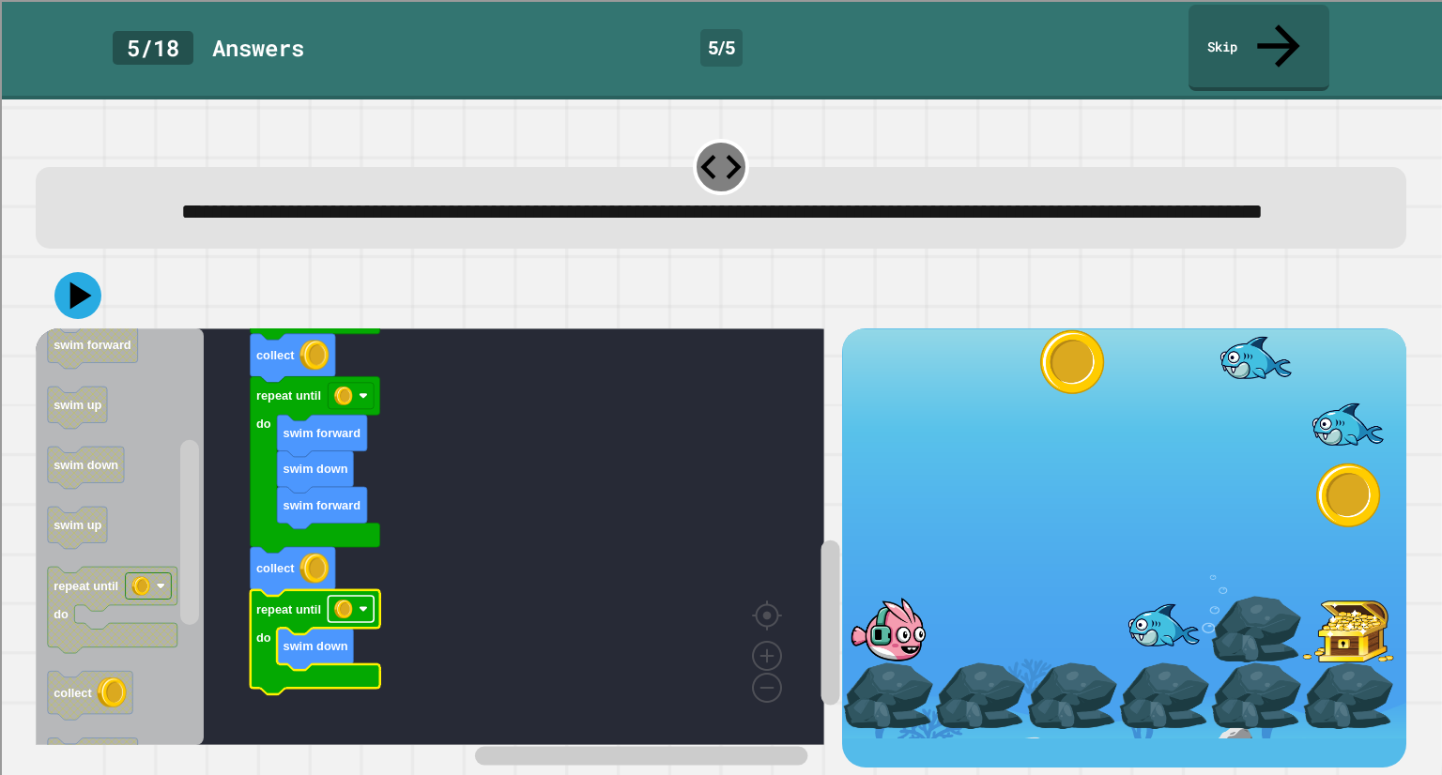
click at [357, 609] on rect "Blockly Workspace" at bounding box center [352, 609] width 46 height 26
click at [347, 613] on rect "Blockly Workspace" at bounding box center [352, 609] width 46 height 26
click at [71, 291] on icon at bounding box center [82, 295] width 26 height 33
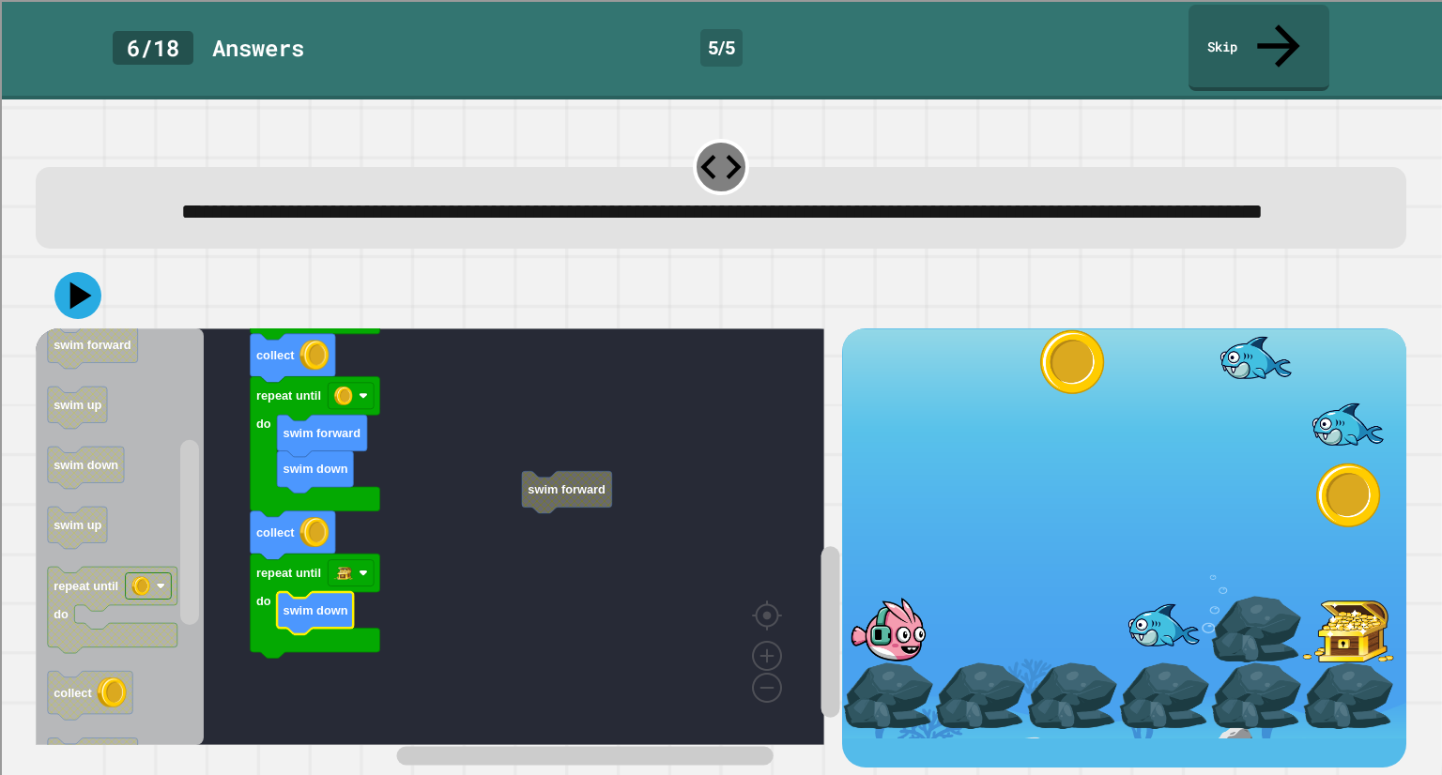
click at [100, 304] on div at bounding box center [721, 296] width 1370 height 66
click at [74, 298] on icon at bounding box center [81, 295] width 24 height 31
